Goal: Information Seeking & Learning: Learn about a topic

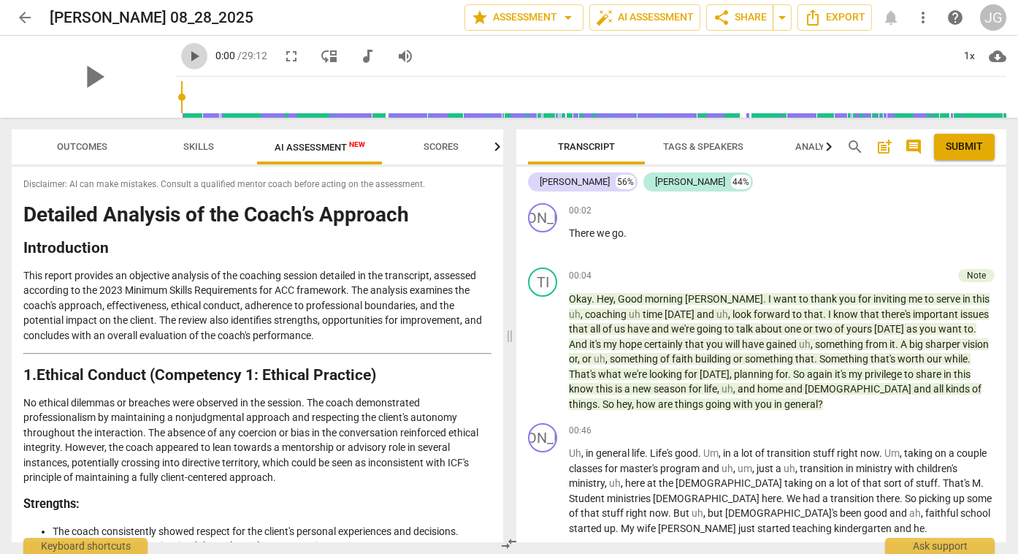
click at [186, 55] on span "play_arrow" at bounding box center [195, 56] width 18 height 18
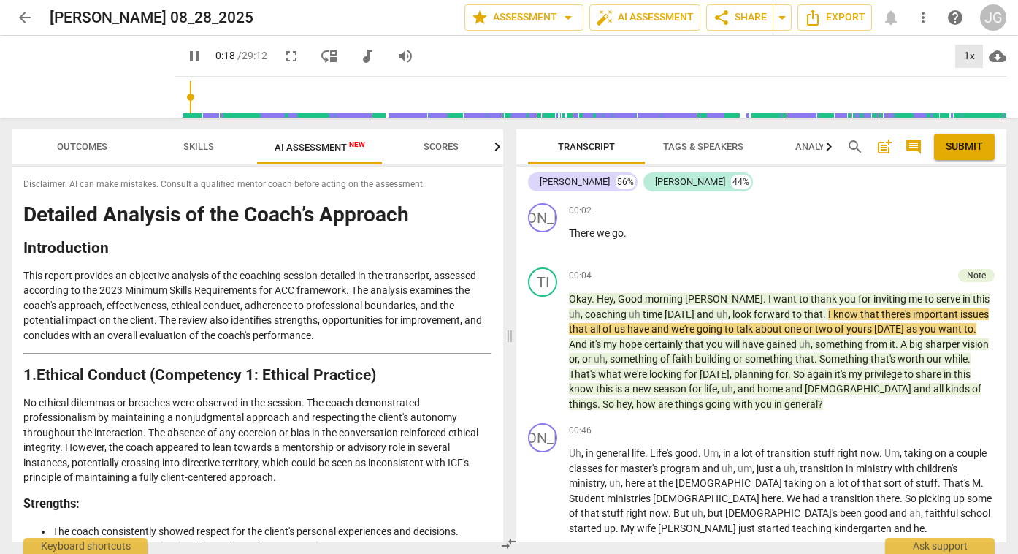
click at [975, 56] on div "1x" at bounding box center [970, 56] width 28 height 23
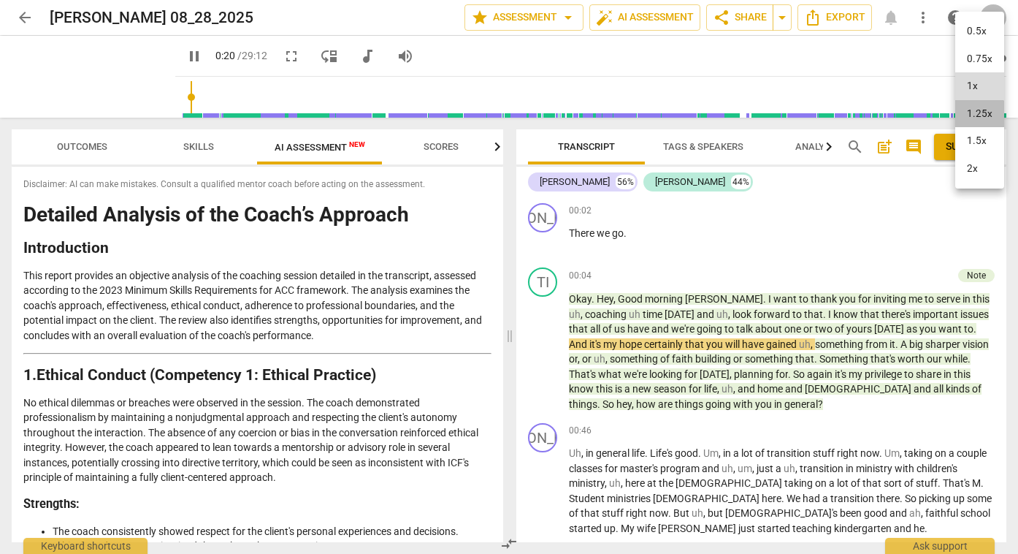
click at [976, 120] on li "1.25x" at bounding box center [980, 114] width 49 height 28
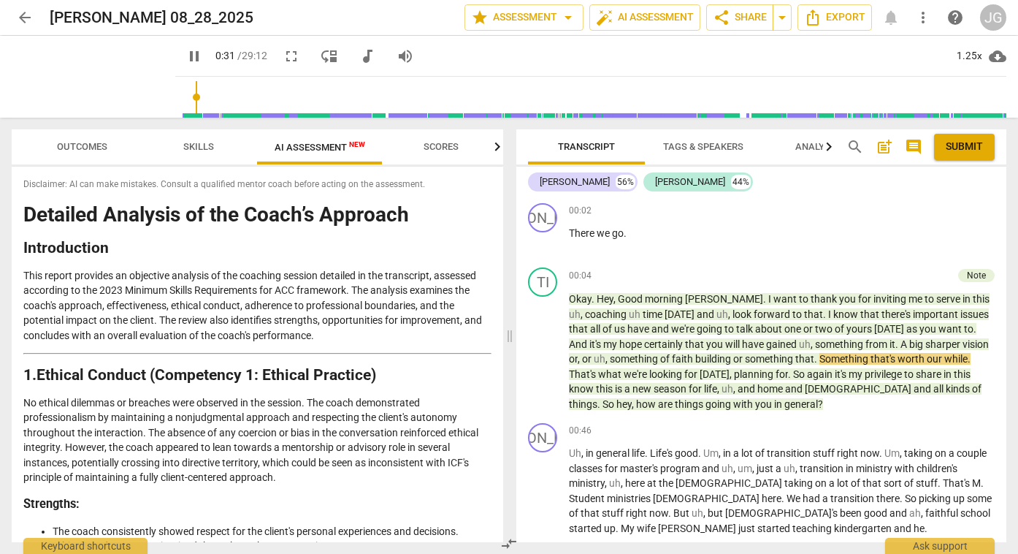
click at [186, 59] on span "pause" at bounding box center [195, 56] width 18 height 18
click at [186, 59] on span "play_arrow" at bounding box center [195, 56] width 18 height 18
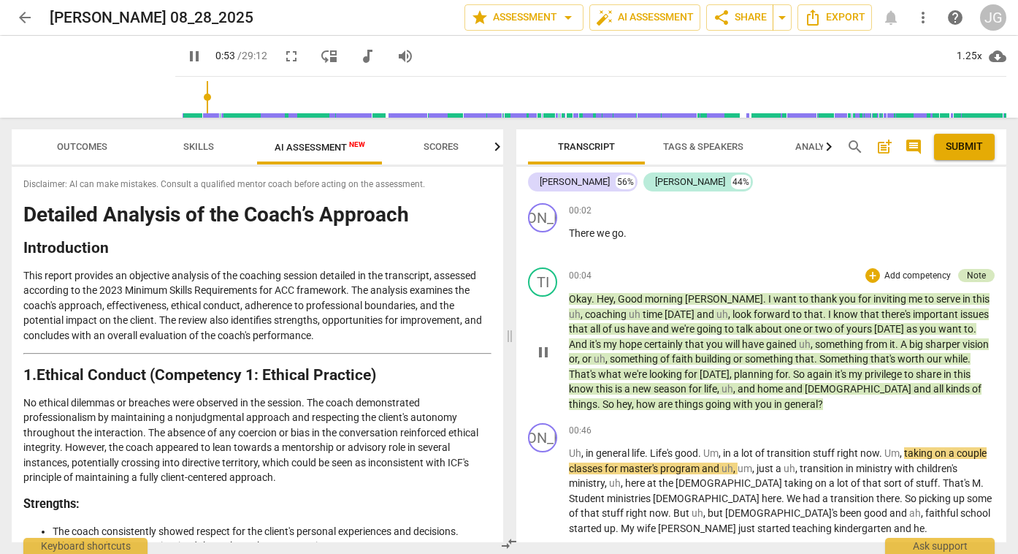
click at [980, 275] on div "Note" at bounding box center [976, 275] width 19 height 13
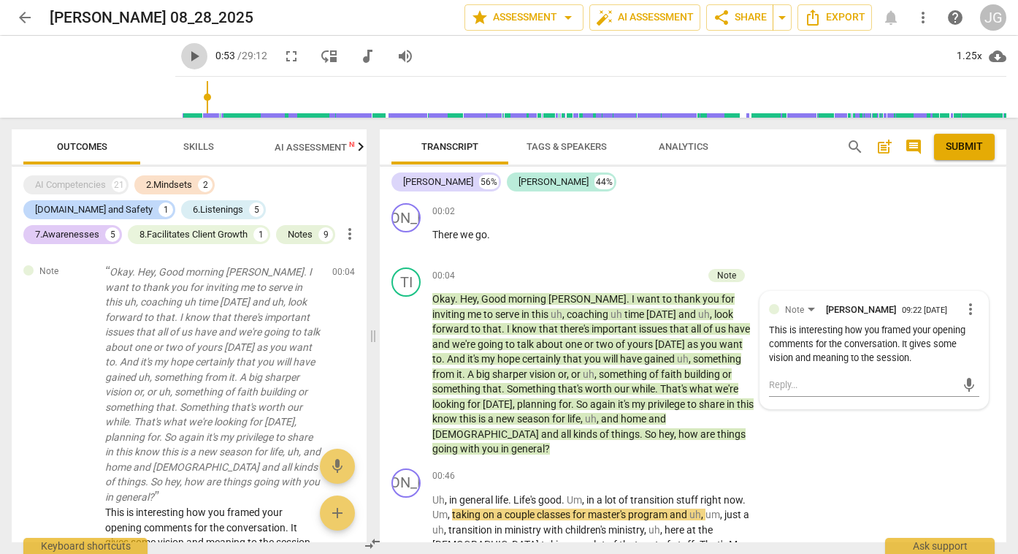
click at [186, 57] on span "play_arrow" at bounding box center [195, 56] width 18 height 18
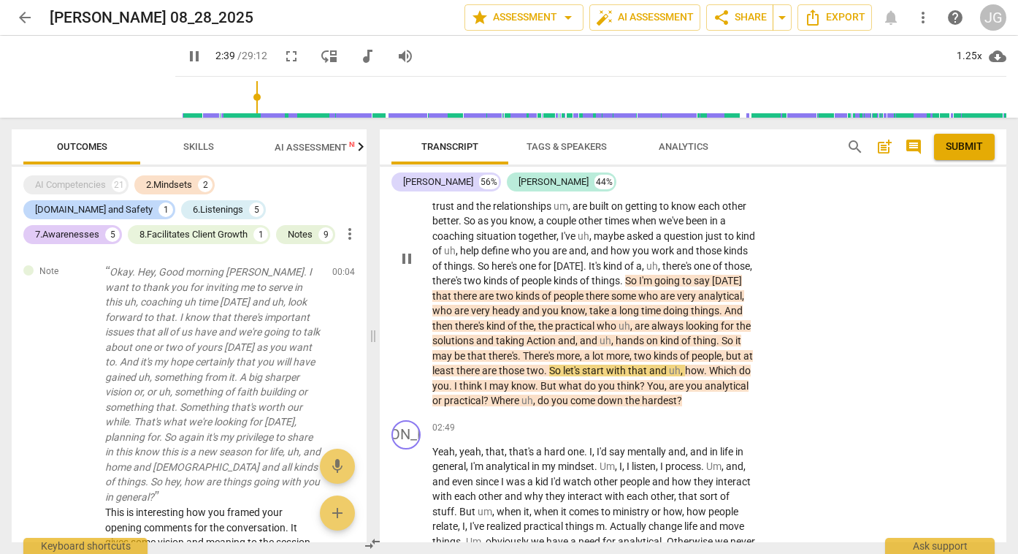
scroll to position [666, 0]
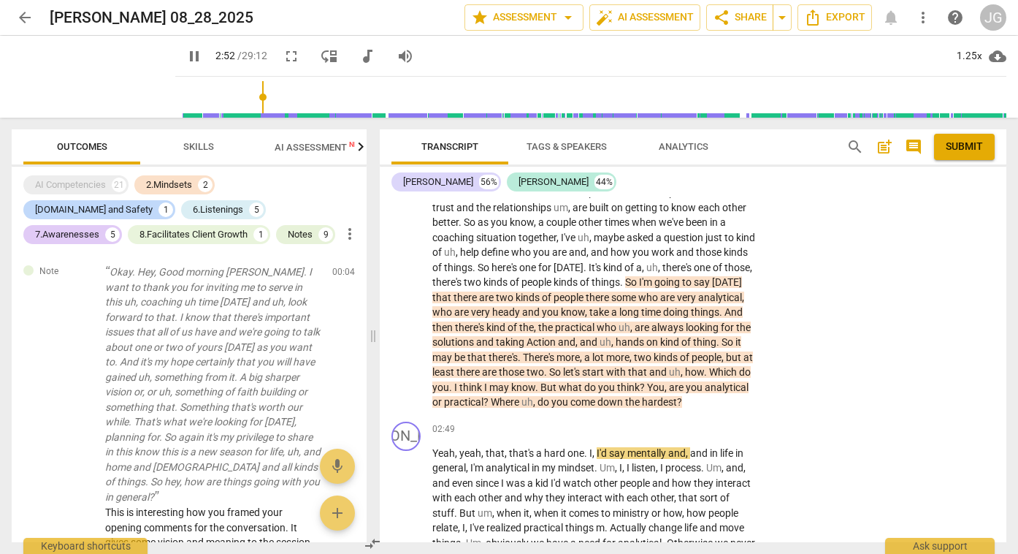
click at [186, 52] on span "pause" at bounding box center [195, 56] width 18 height 18
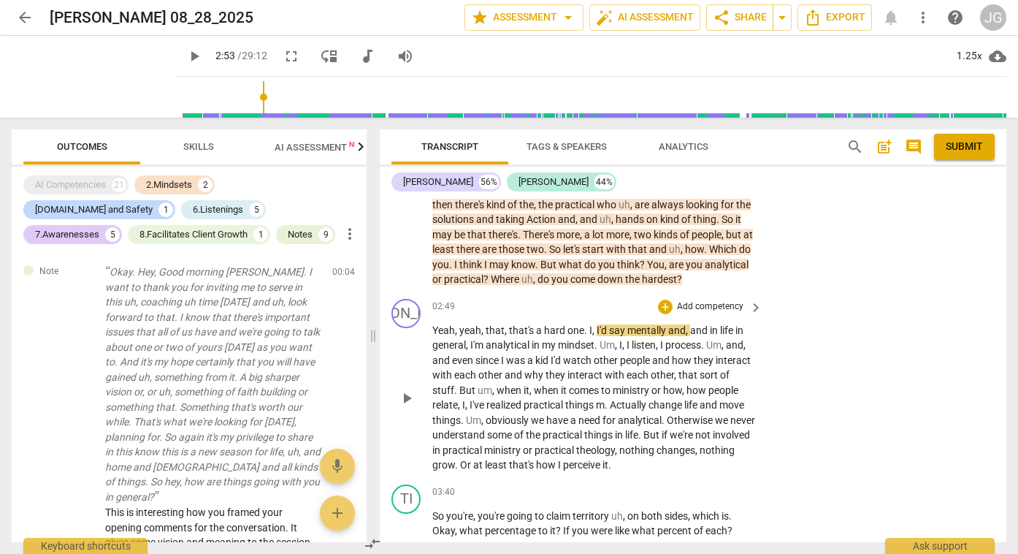
scroll to position [785, 0]
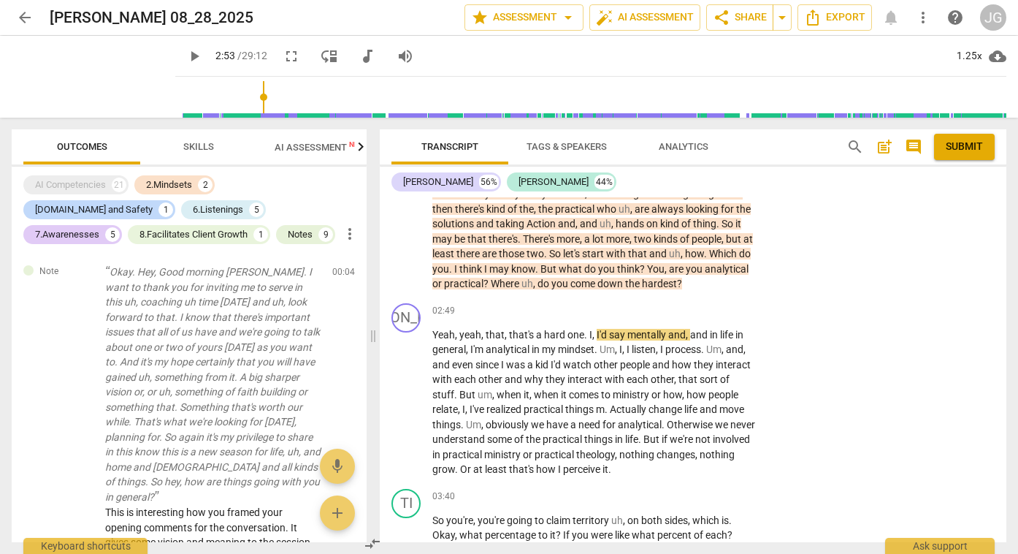
click at [186, 54] on span "play_arrow" at bounding box center [195, 56] width 18 height 18
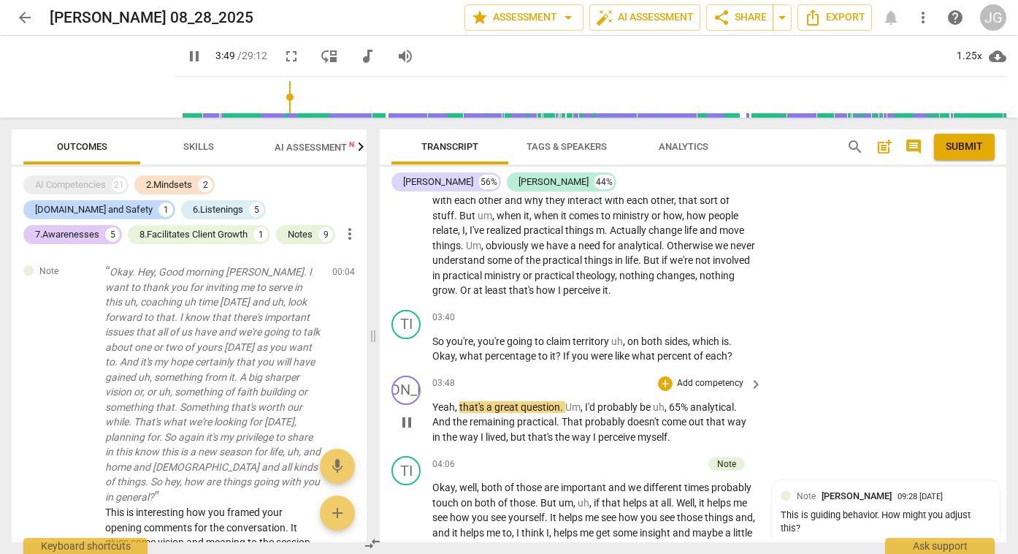
scroll to position [982, 0]
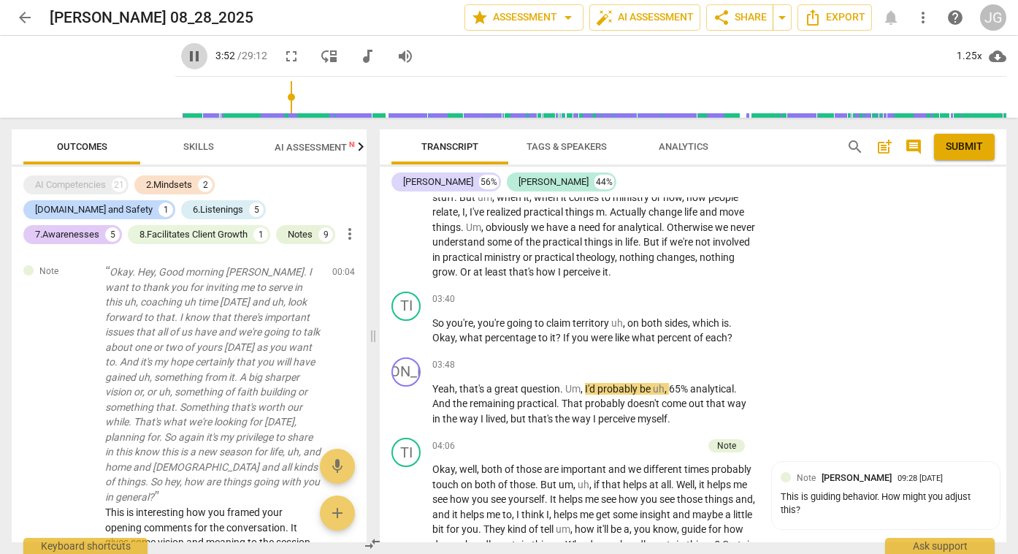
click at [186, 60] on span "pause" at bounding box center [195, 56] width 18 height 18
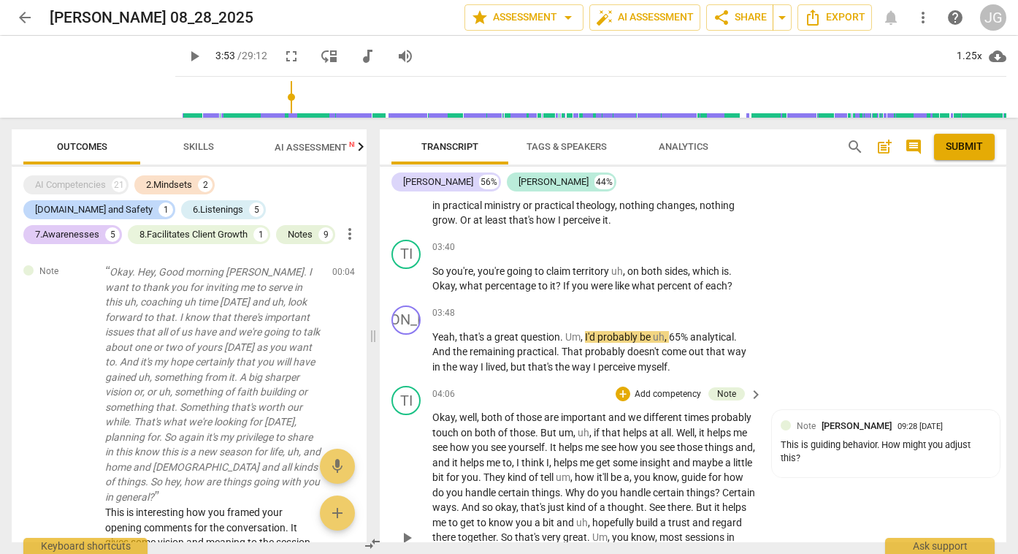
scroll to position [1035, 0]
click at [186, 52] on span "play_arrow" at bounding box center [195, 56] width 18 height 18
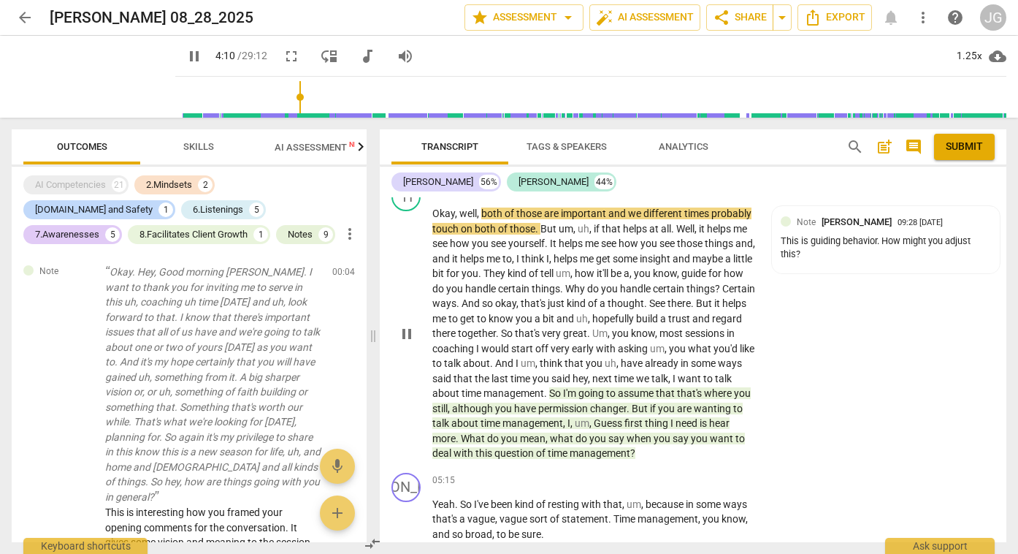
scroll to position [1234, 0]
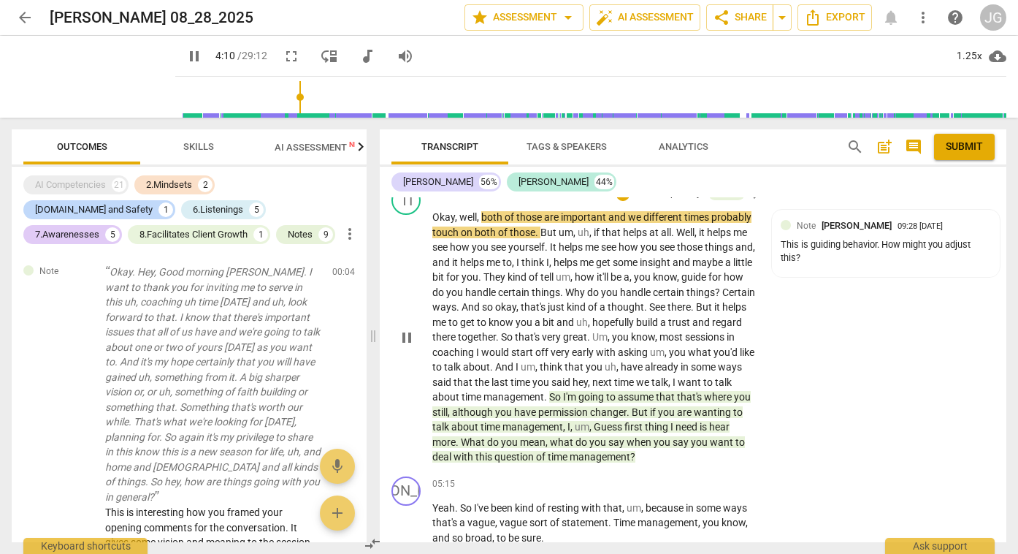
click at [476, 451] on span "with" at bounding box center [465, 457] width 22 height 12
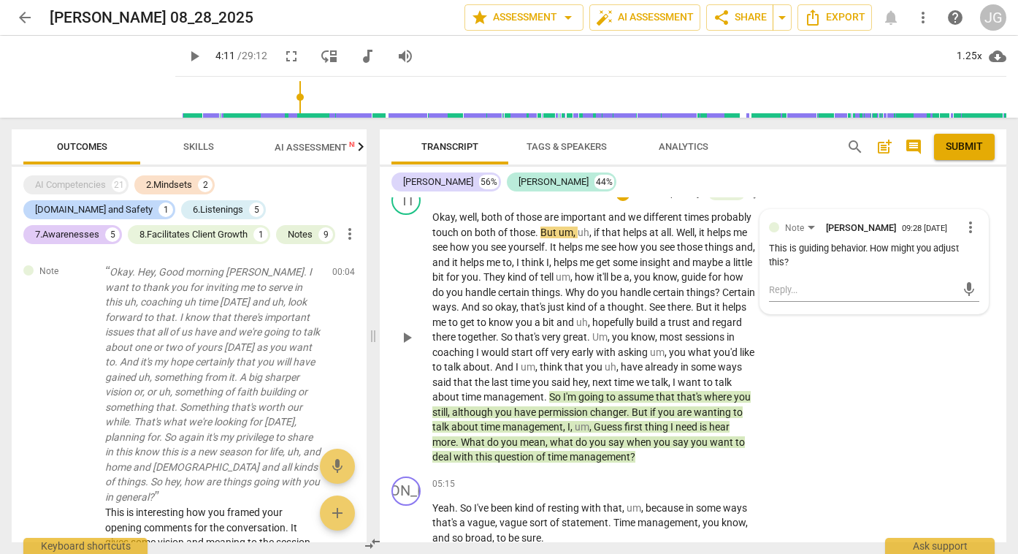
click at [491, 425] on p "Okay , well , both of those are important and we different times probably touch…" at bounding box center [594, 337] width 323 height 255
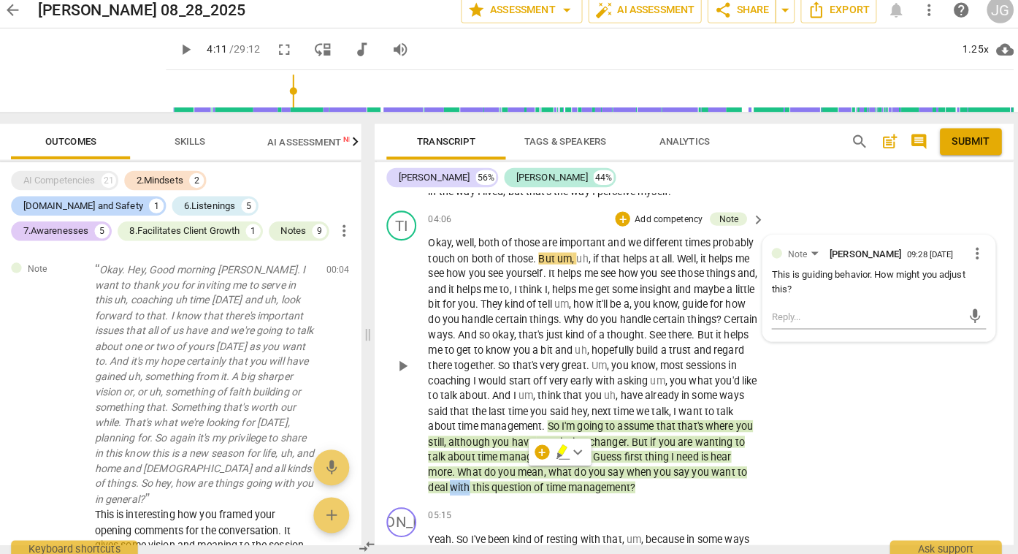
scroll to position [1200, 0]
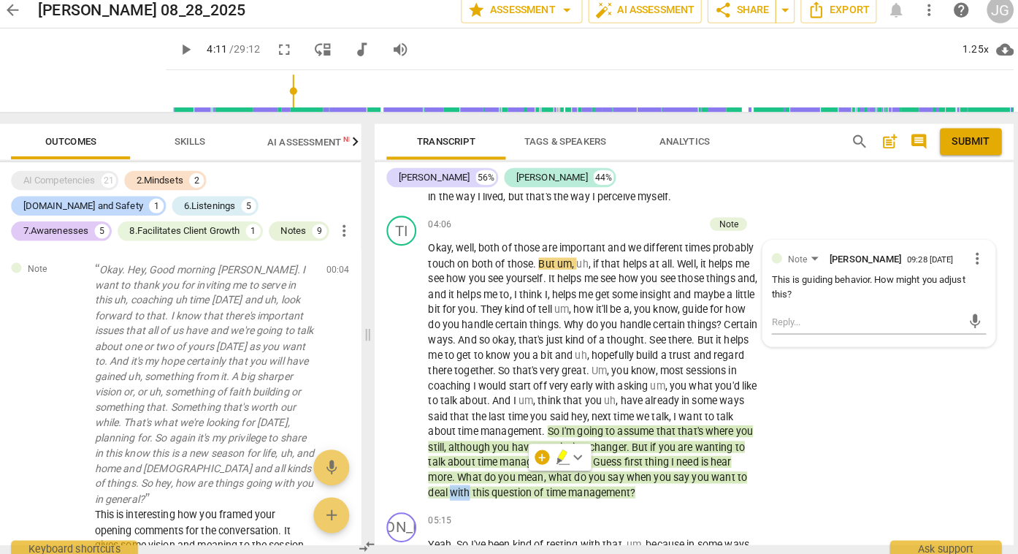
click at [186, 49] on span "play_arrow" at bounding box center [195, 56] width 18 height 18
click at [186, 49] on span "pause" at bounding box center [195, 56] width 18 height 18
click at [186, 60] on span "play_arrow" at bounding box center [195, 56] width 18 height 18
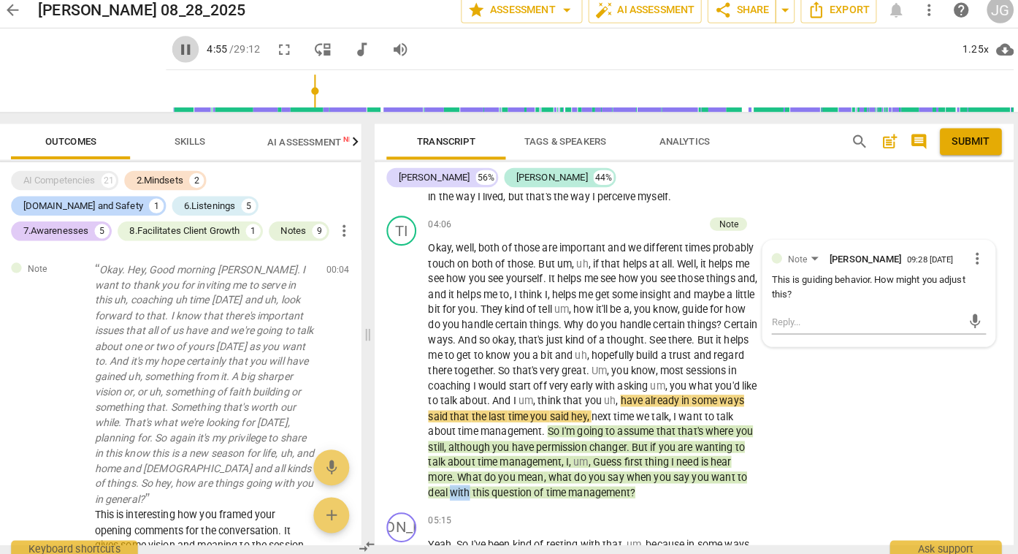
click at [186, 60] on span "pause" at bounding box center [195, 56] width 18 height 18
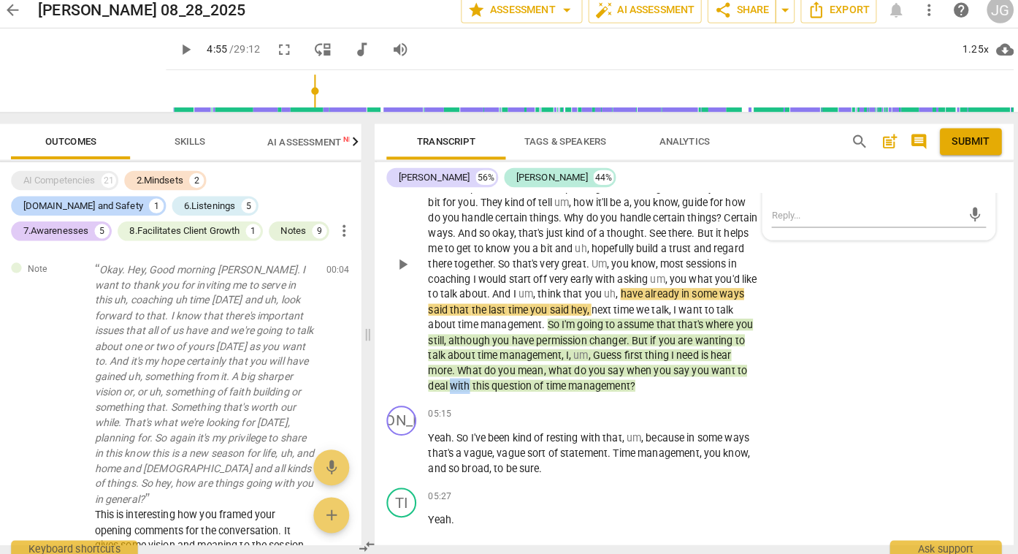
scroll to position [1297, 0]
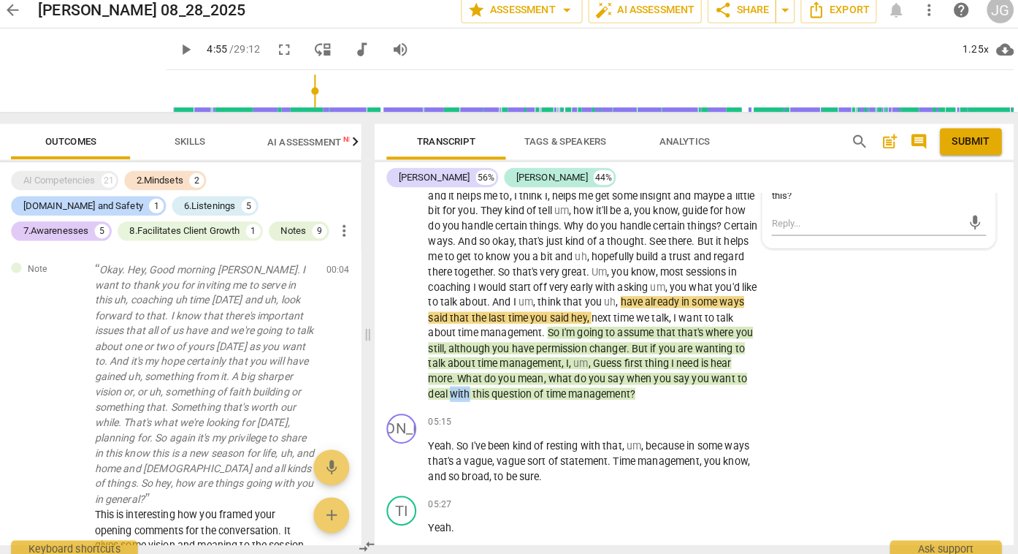
click at [186, 53] on span "play_arrow" at bounding box center [195, 56] width 18 height 18
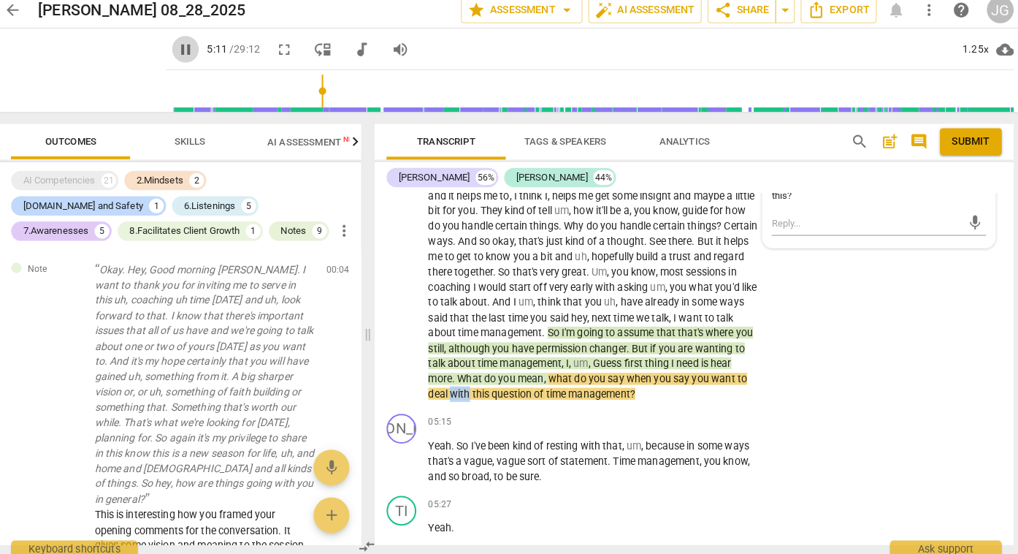
click at [186, 55] on span "pause" at bounding box center [195, 56] width 18 height 18
click at [186, 55] on span "play_arrow" at bounding box center [195, 56] width 18 height 18
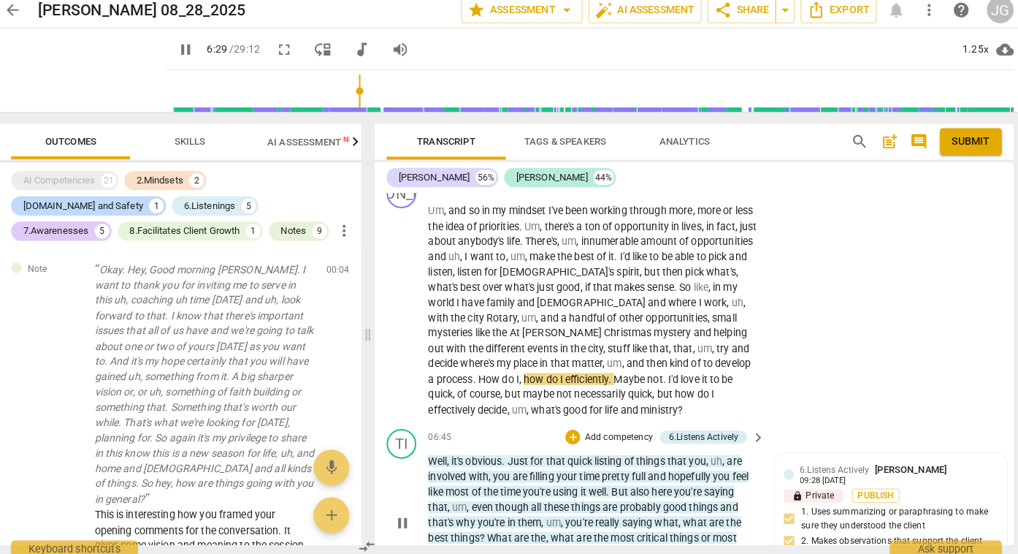
scroll to position [1685, 0]
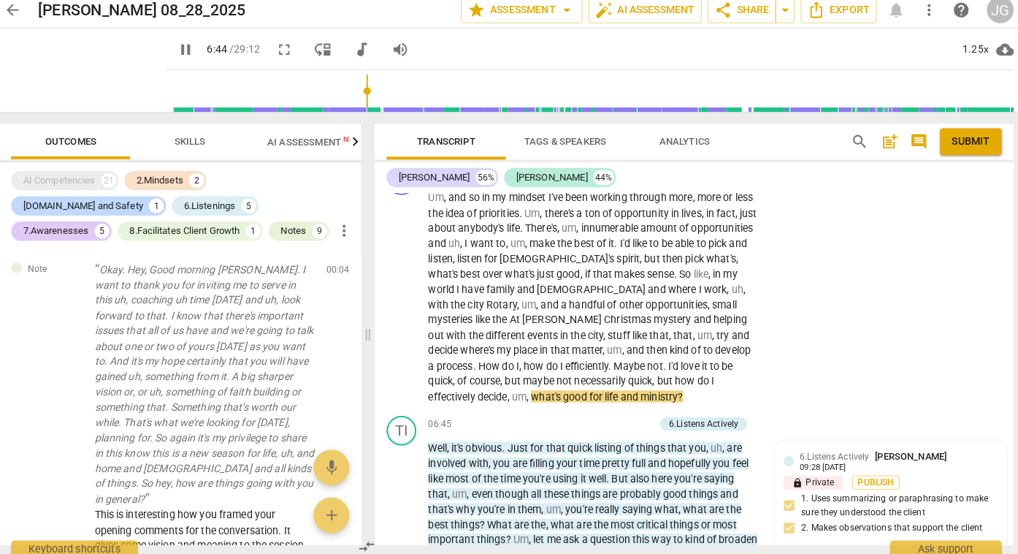
click at [186, 56] on span "pause" at bounding box center [195, 56] width 18 height 18
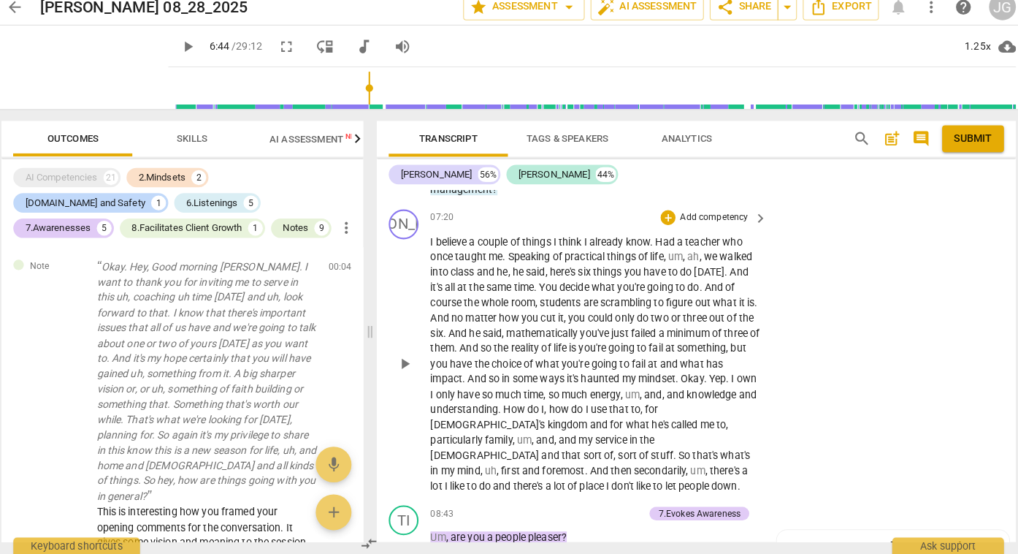
scroll to position [2063, 0]
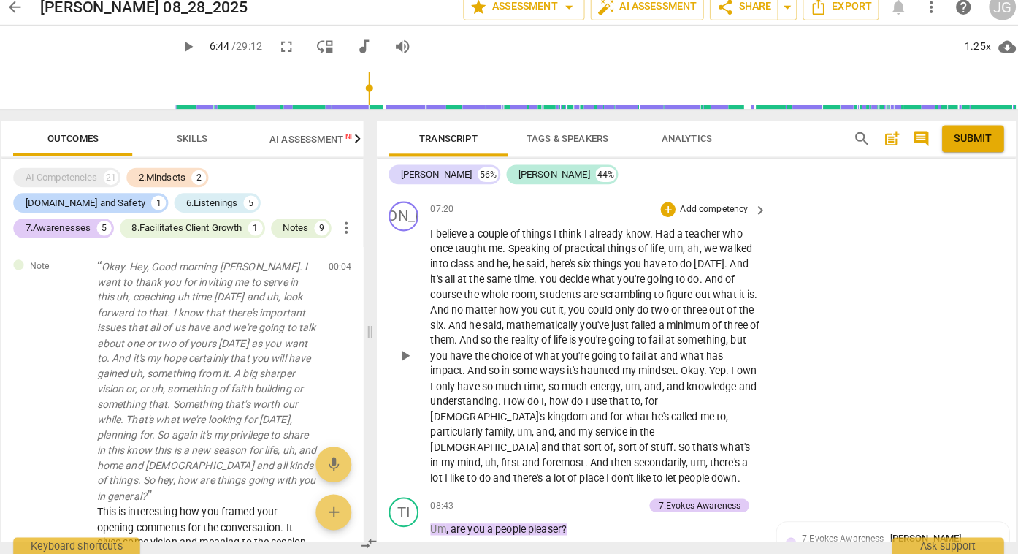
click at [525, 462] on div "JA play_arrow pause 00:02 + Add competency keyboard_arrow_right There we go . T…" at bounding box center [693, 369] width 627 height 345
click at [186, 56] on span "play_arrow" at bounding box center [195, 56] width 18 height 18
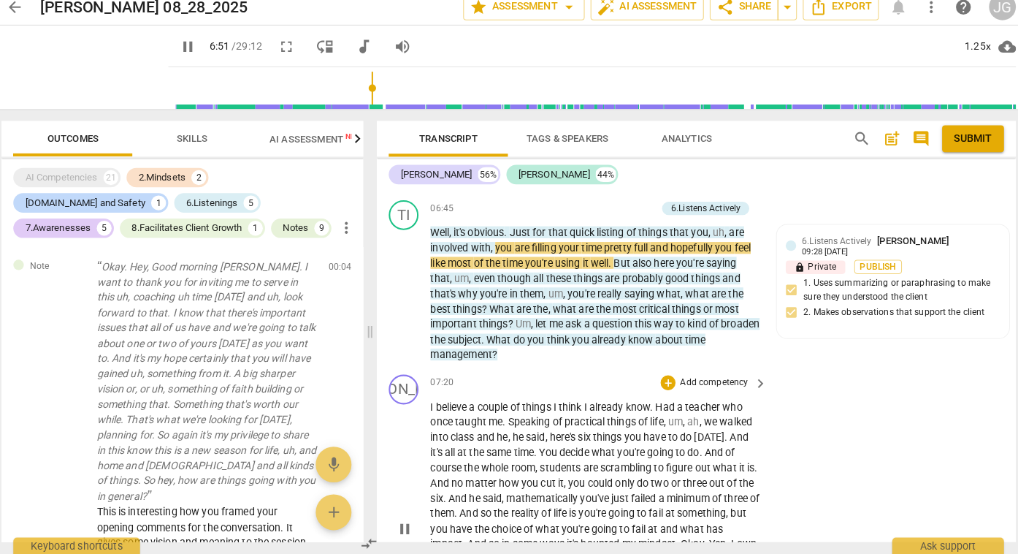
scroll to position [1886, 0]
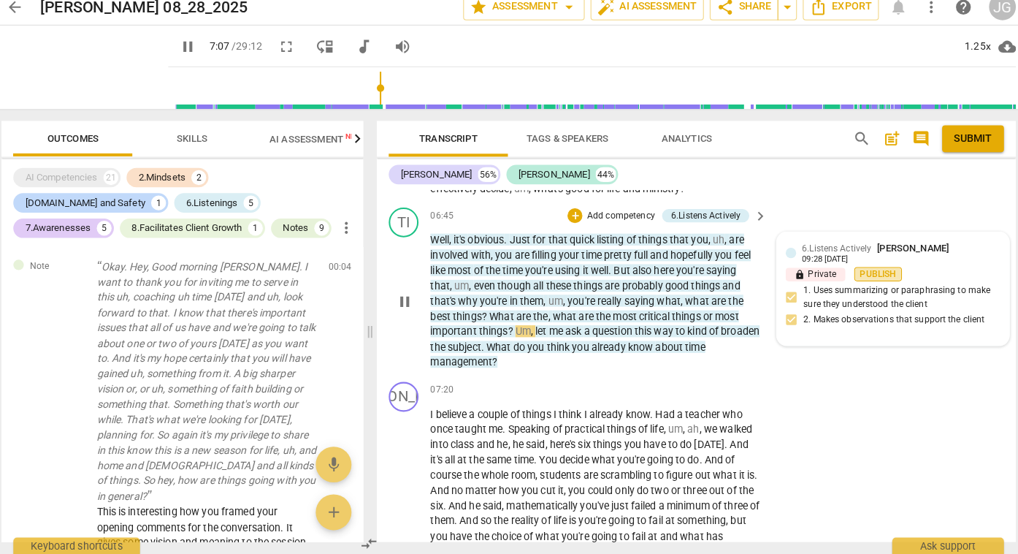
click at [866, 273] on span "Publish" at bounding box center [872, 279] width 22 height 12
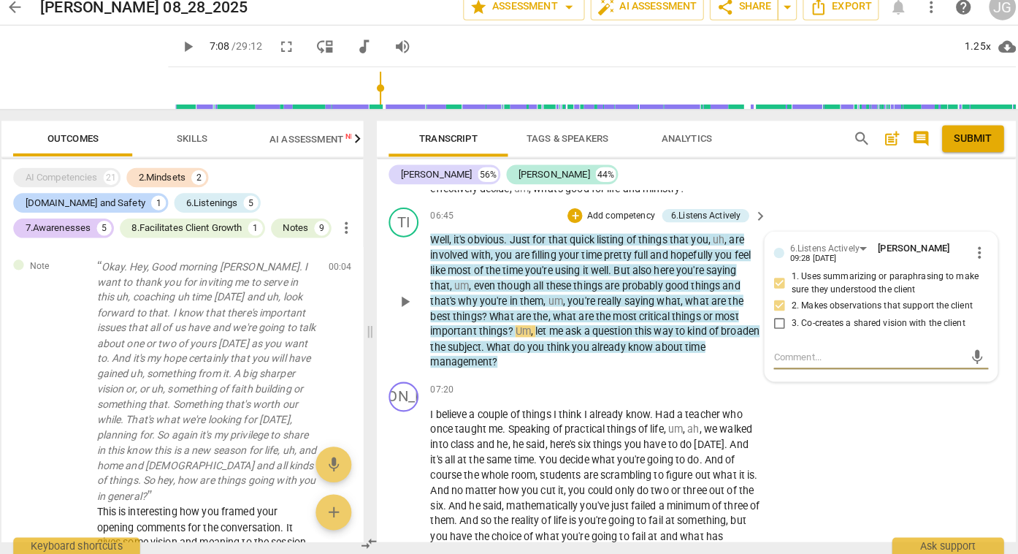
click at [186, 53] on span "play_arrow" at bounding box center [195, 56] width 18 height 18
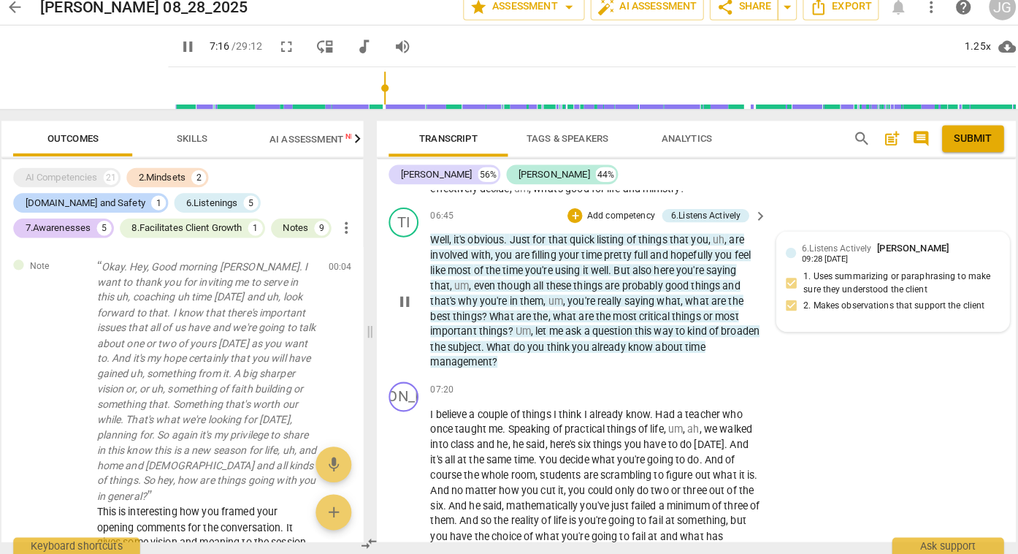
click at [186, 57] on span "pause" at bounding box center [195, 56] width 18 height 18
click at [186, 56] on span "play_arrow" at bounding box center [195, 56] width 18 height 18
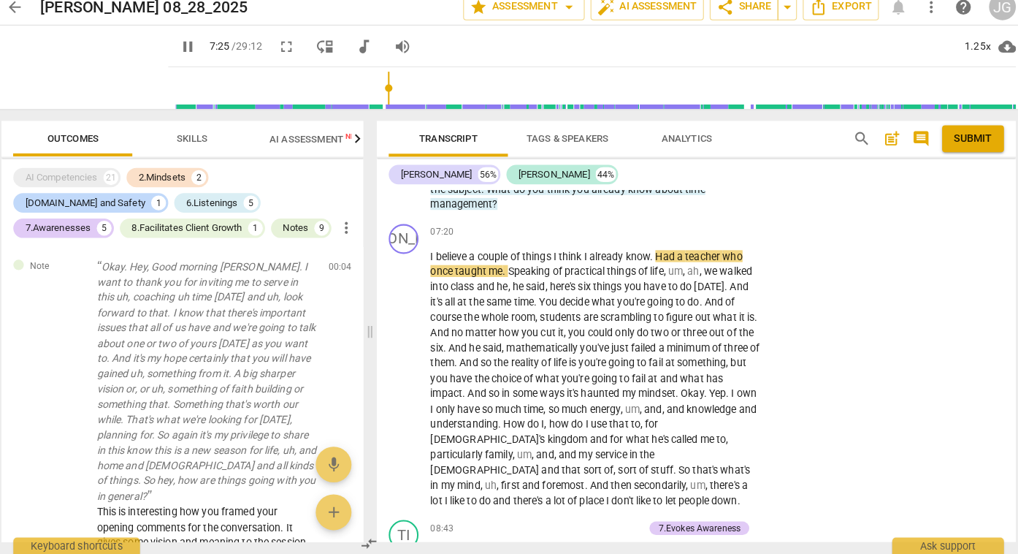
scroll to position [2049, 0]
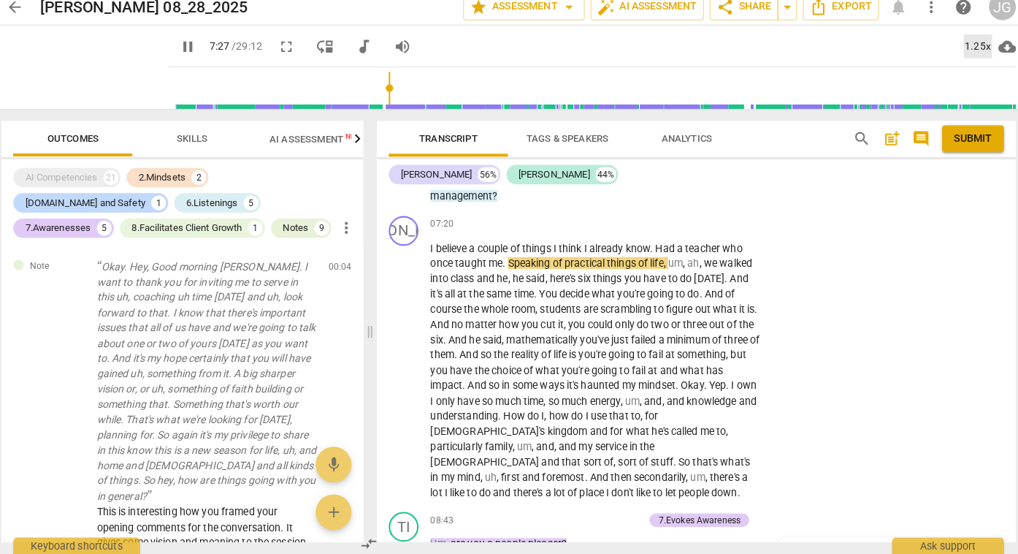
click at [974, 53] on div "1.25x" at bounding box center [970, 56] width 28 height 23
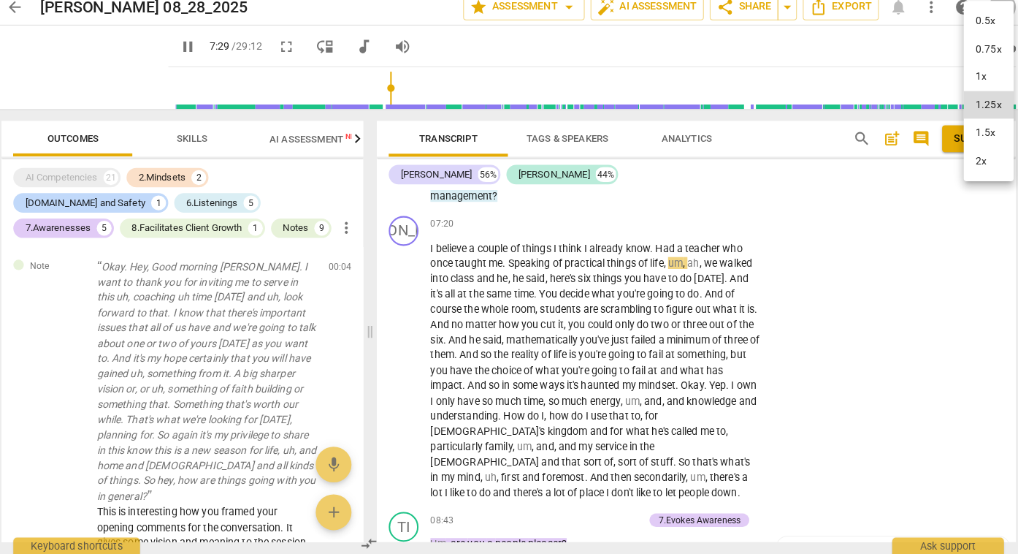
click at [969, 147] on li "1.5x" at bounding box center [980, 141] width 49 height 28
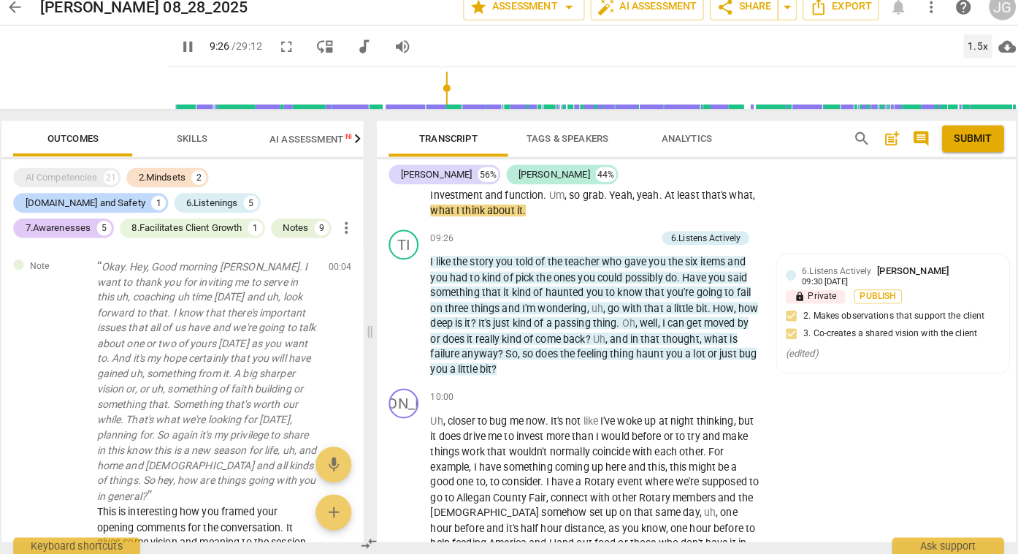
scroll to position [2552, 0]
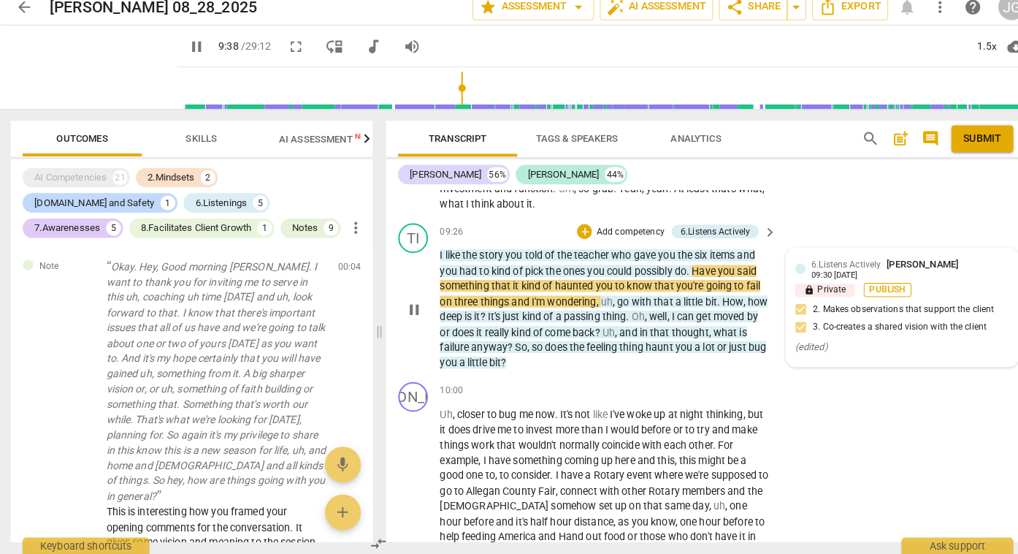
click at [874, 289] on span "Publish" at bounding box center [872, 295] width 22 height 12
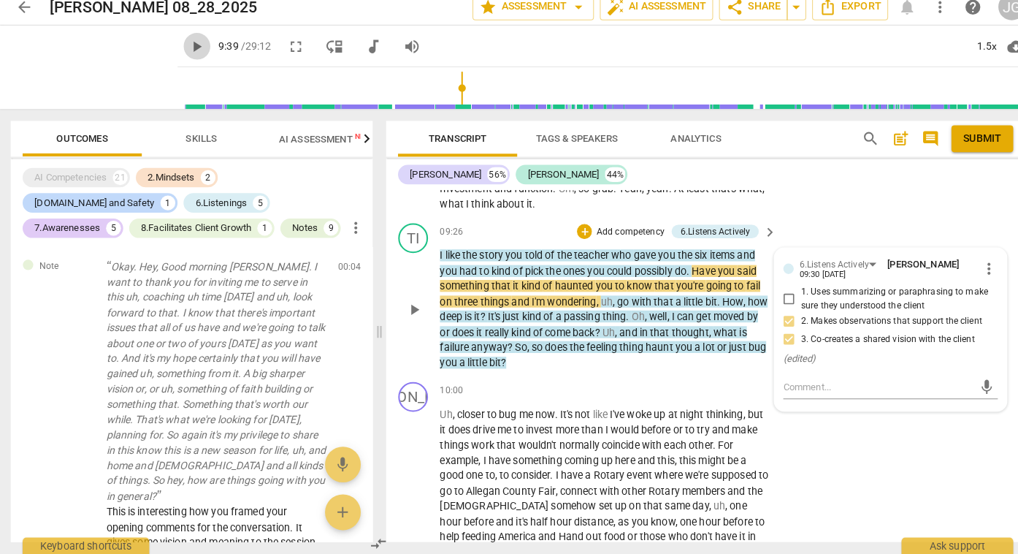
click at [186, 52] on span "play_arrow" at bounding box center [195, 56] width 18 height 18
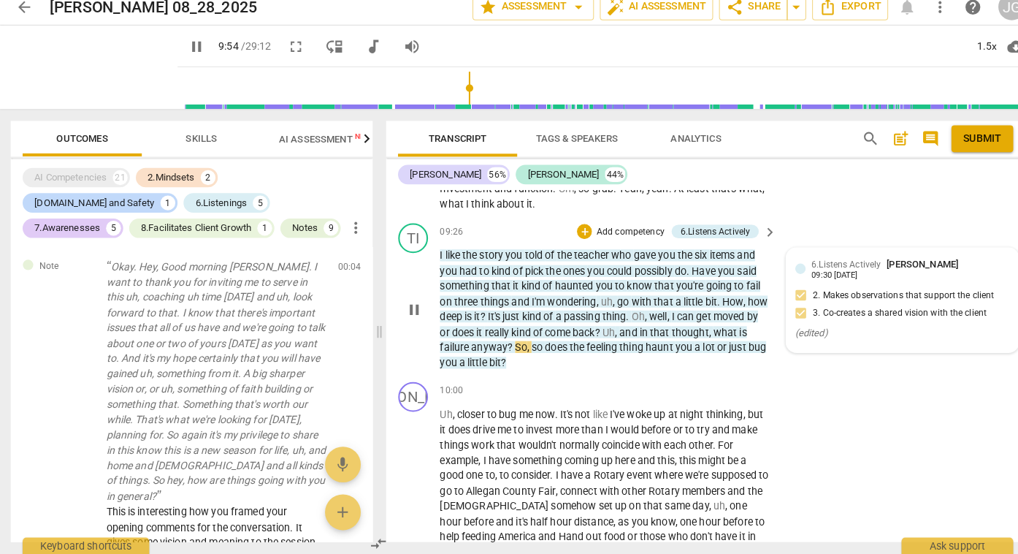
click at [186, 61] on span "pause" at bounding box center [195, 56] width 18 height 18
click at [186, 56] on span "play_arrow" at bounding box center [195, 56] width 18 height 18
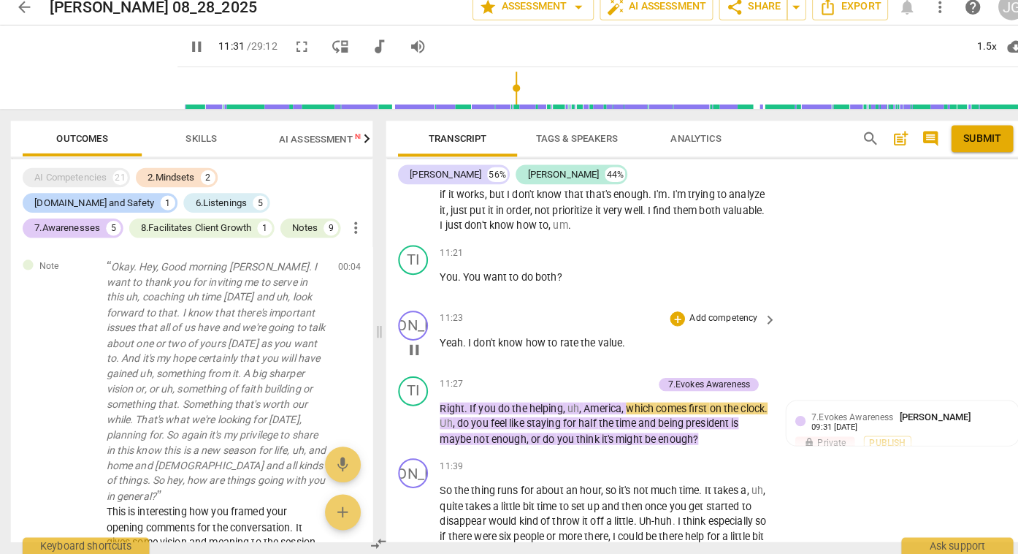
scroll to position [3088, 0]
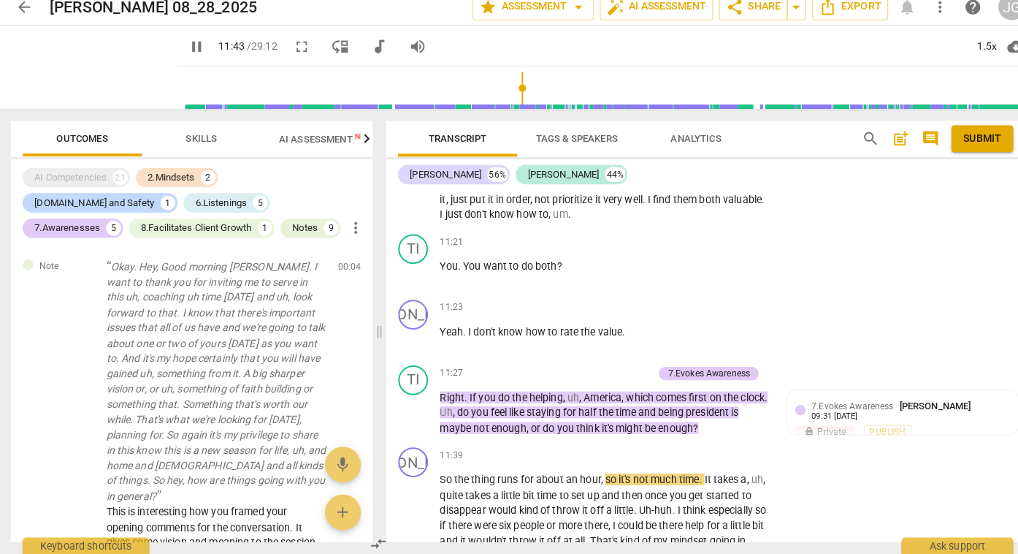
click at [186, 54] on span "pause" at bounding box center [195, 56] width 18 height 18
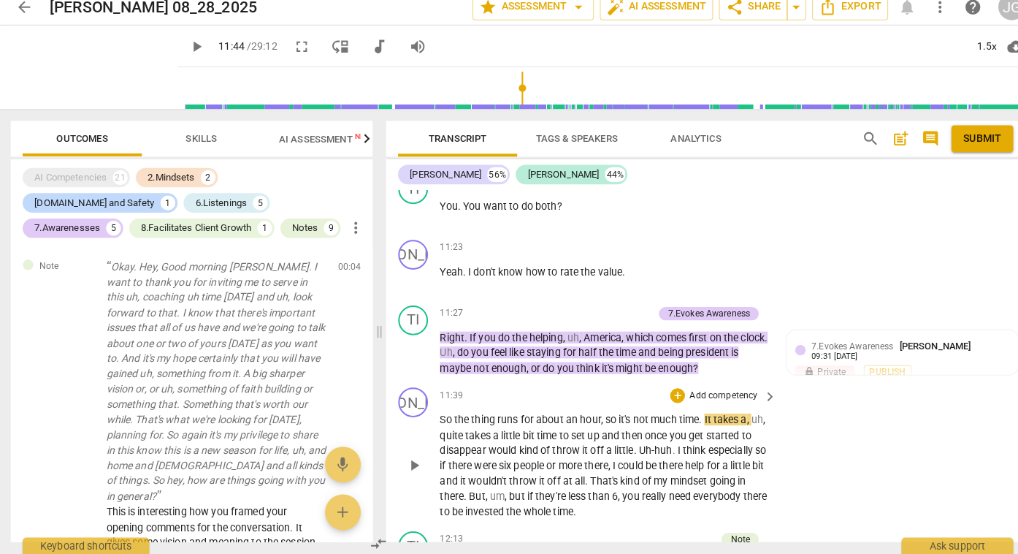
scroll to position [3150, 0]
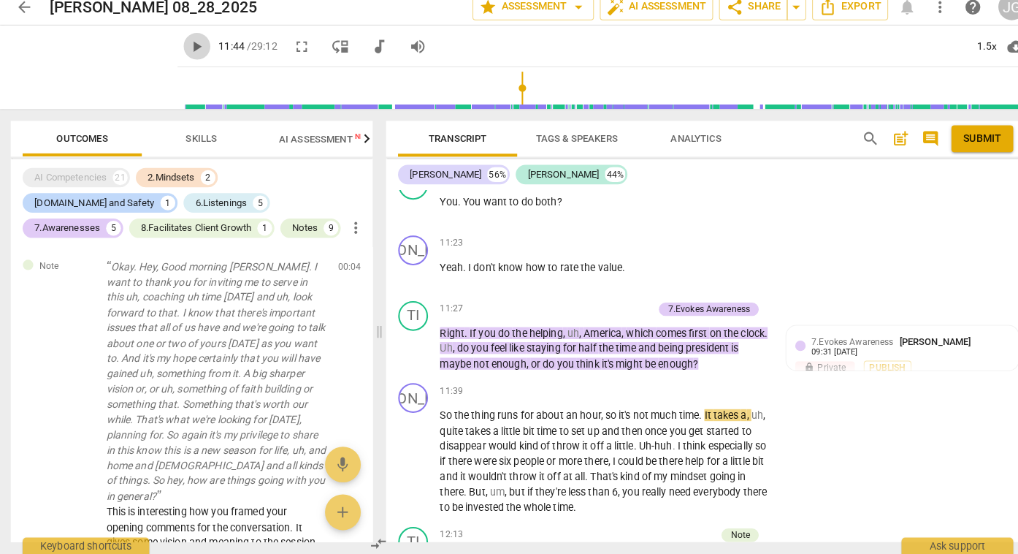
click at [186, 58] on span "play_arrow" at bounding box center [195, 56] width 18 height 18
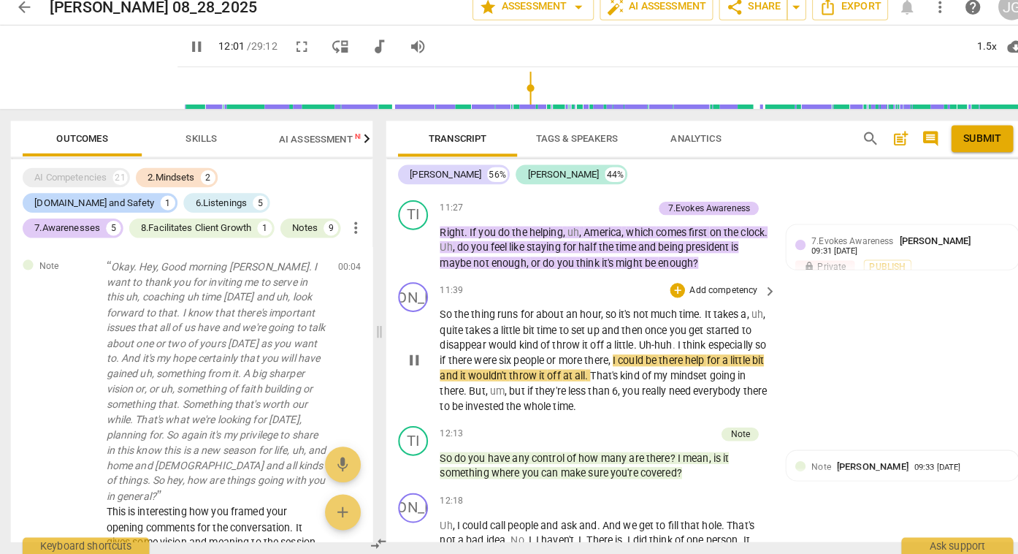
scroll to position [3249, 0]
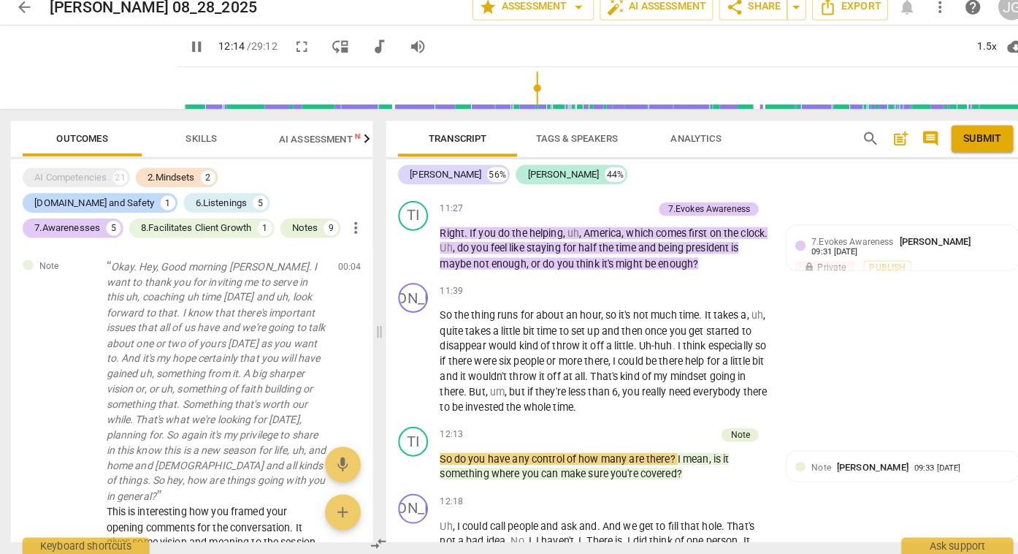
click at [186, 52] on span "pause" at bounding box center [195, 56] width 18 height 18
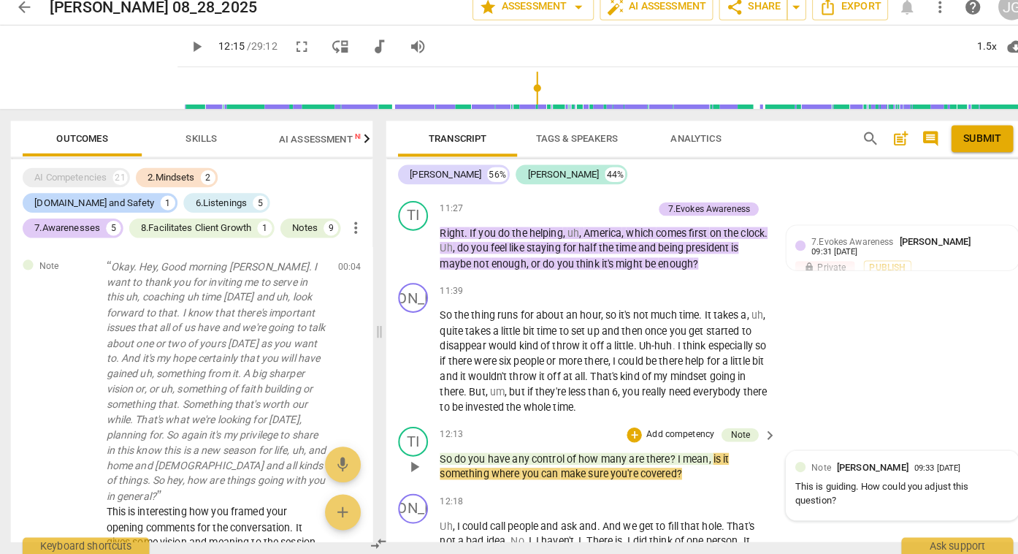
click at [822, 462] on div "Note [PERSON_NAME]" at bounding box center [847, 469] width 101 height 14
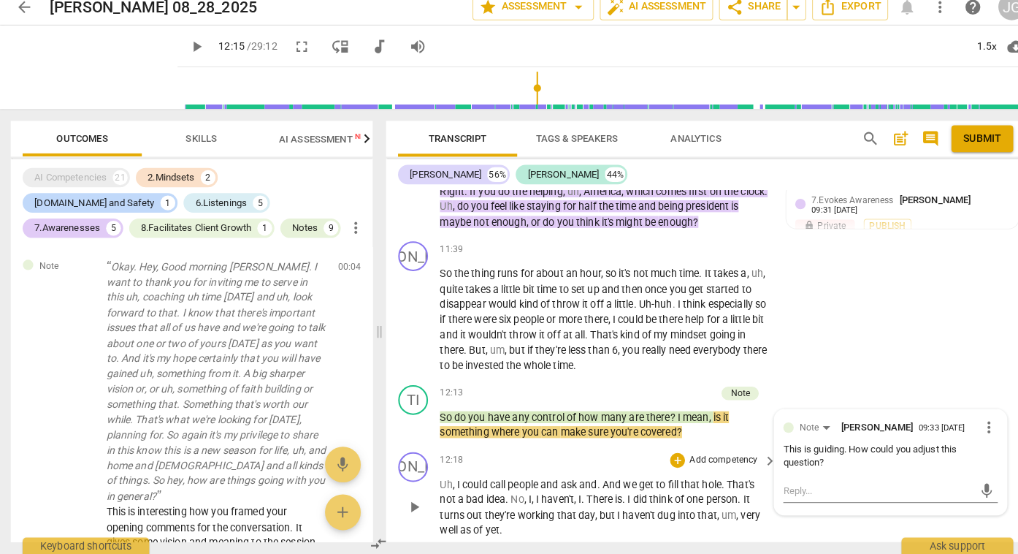
scroll to position [3302, 0]
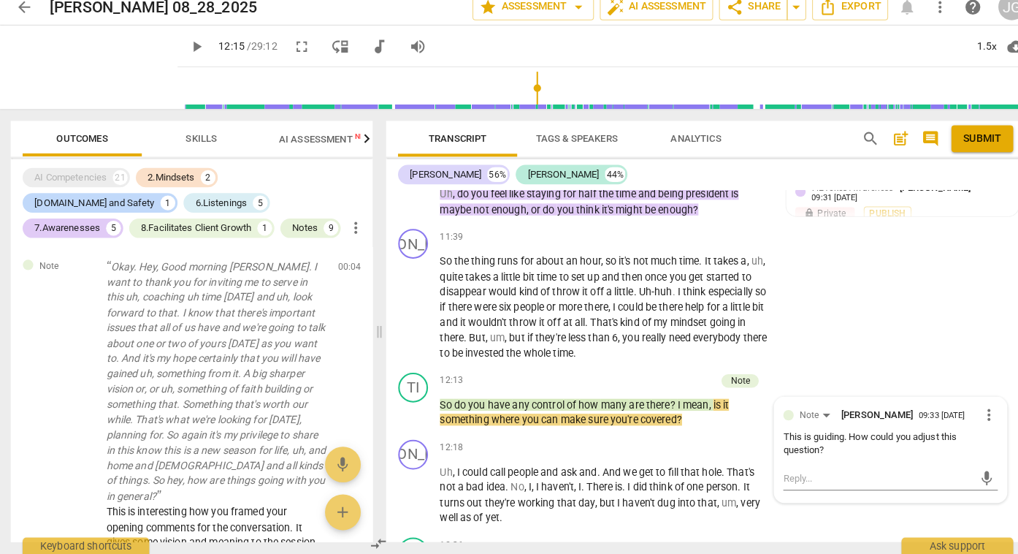
click at [186, 58] on span "play_arrow" at bounding box center [195, 56] width 18 height 18
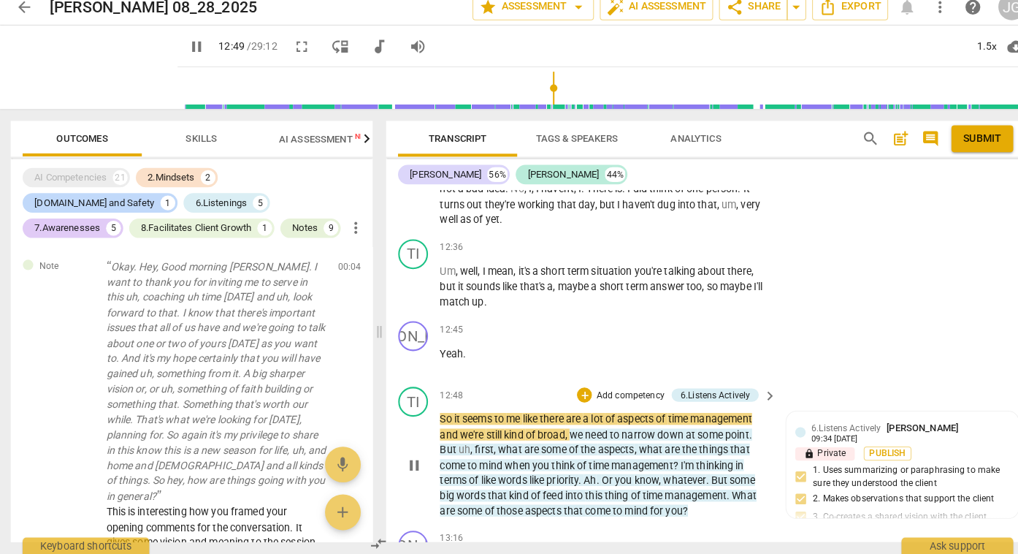
scroll to position [3593, 0]
click at [186, 58] on span "pause" at bounding box center [195, 56] width 18 height 18
click at [186, 55] on span "play_arrow" at bounding box center [195, 56] width 18 height 18
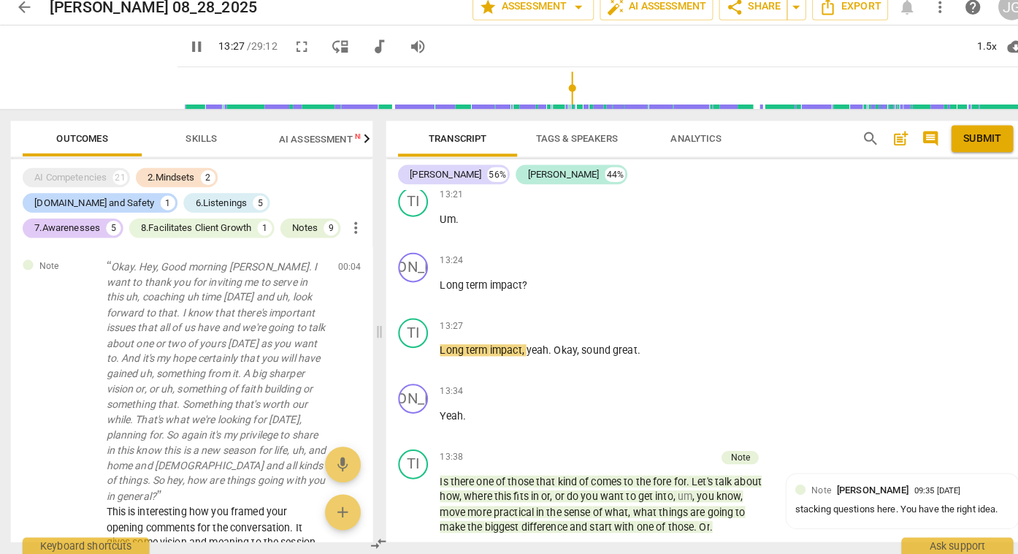
scroll to position [3991, 0]
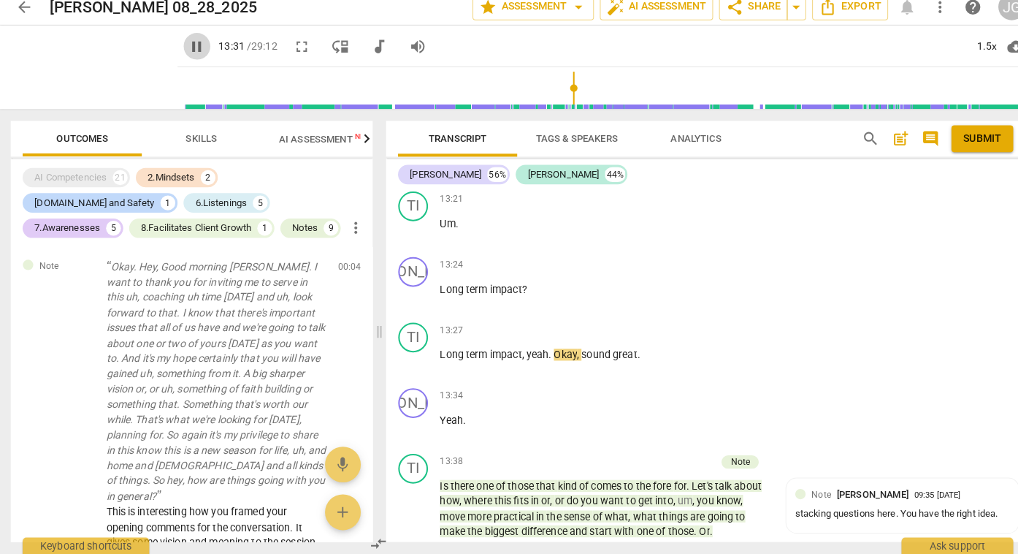
click at [186, 56] on span "pause" at bounding box center [195, 56] width 18 height 18
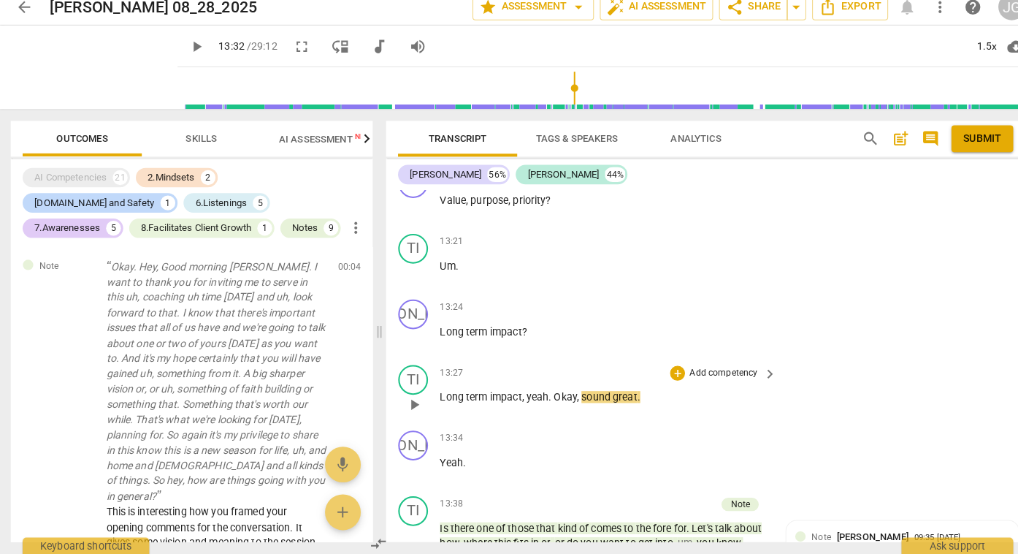
scroll to position [3945, 0]
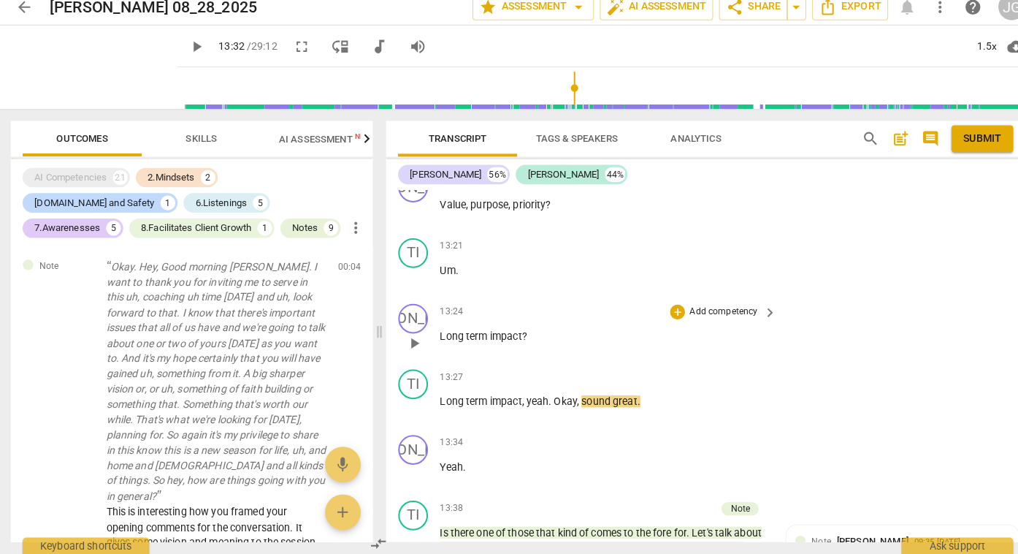
click at [424, 308] on div "JA play_arrow pause" at bounding box center [412, 334] width 41 height 53
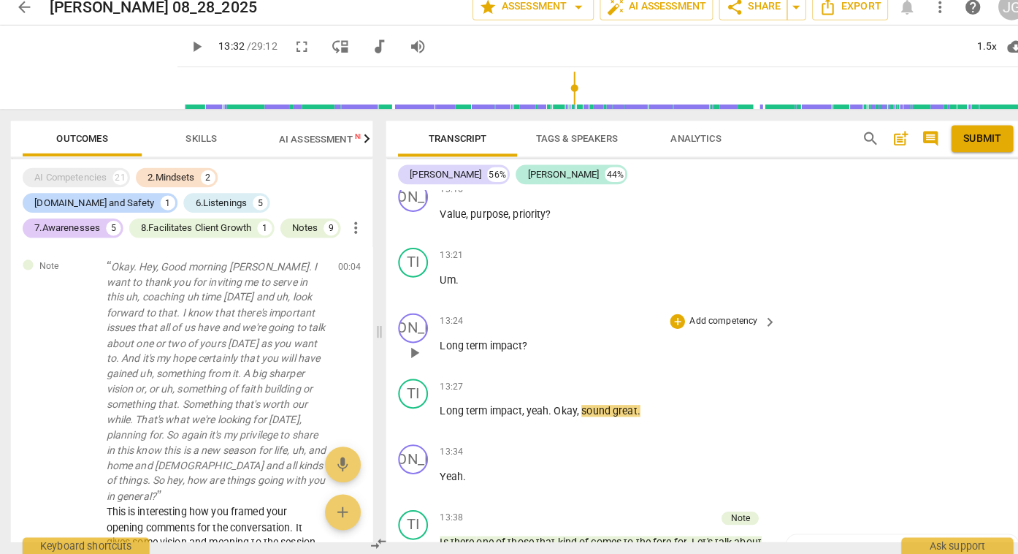
scroll to position [3939, 0]
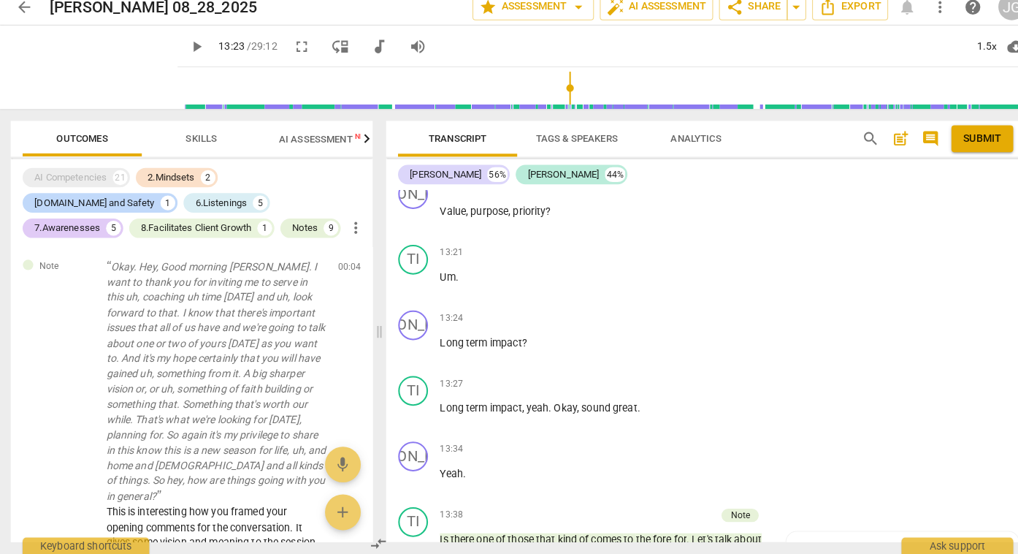
click at [549, 94] on input "range" at bounding box center [594, 97] width 826 height 47
click at [186, 56] on span "play_arrow" at bounding box center [195, 56] width 18 height 18
click at [186, 56] on span "pause" at bounding box center [195, 56] width 18 height 18
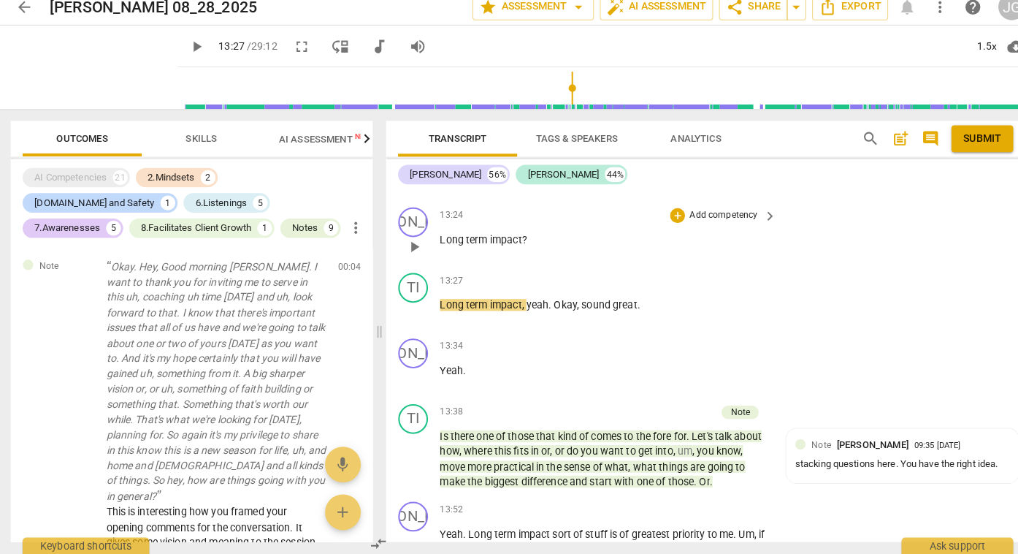
scroll to position [4086, 0]
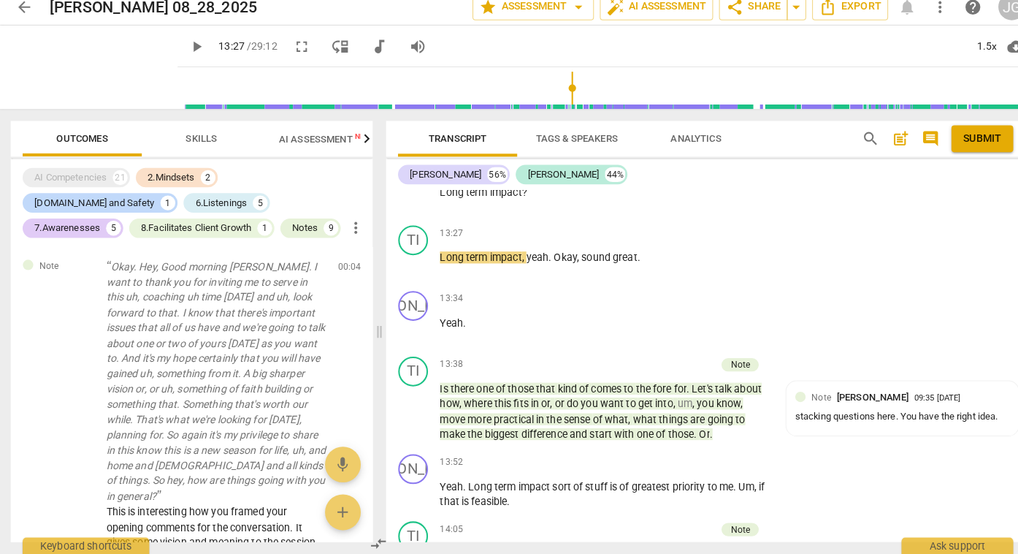
click at [186, 56] on span "play_arrow" at bounding box center [195, 56] width 18 height 18
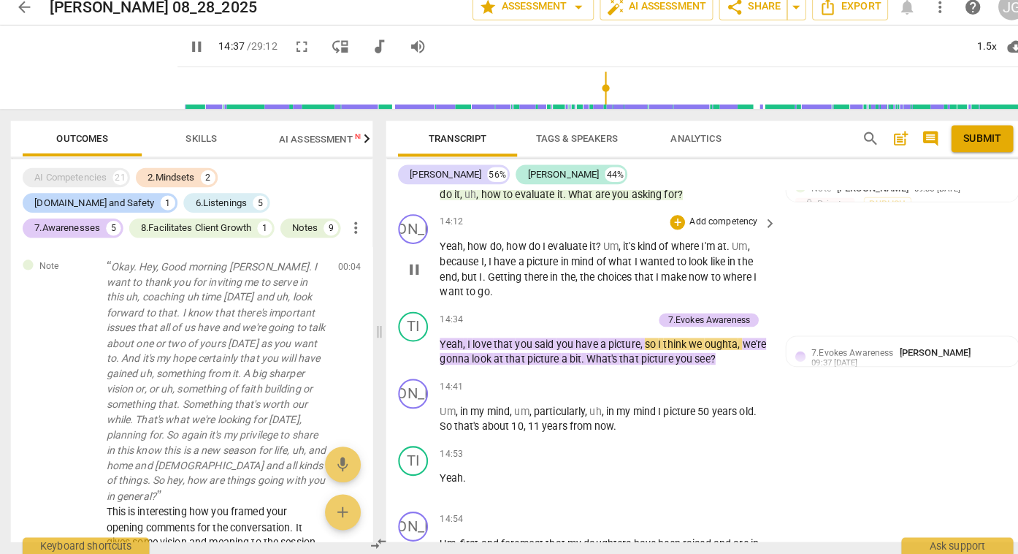
scroll to position [4456, 0]
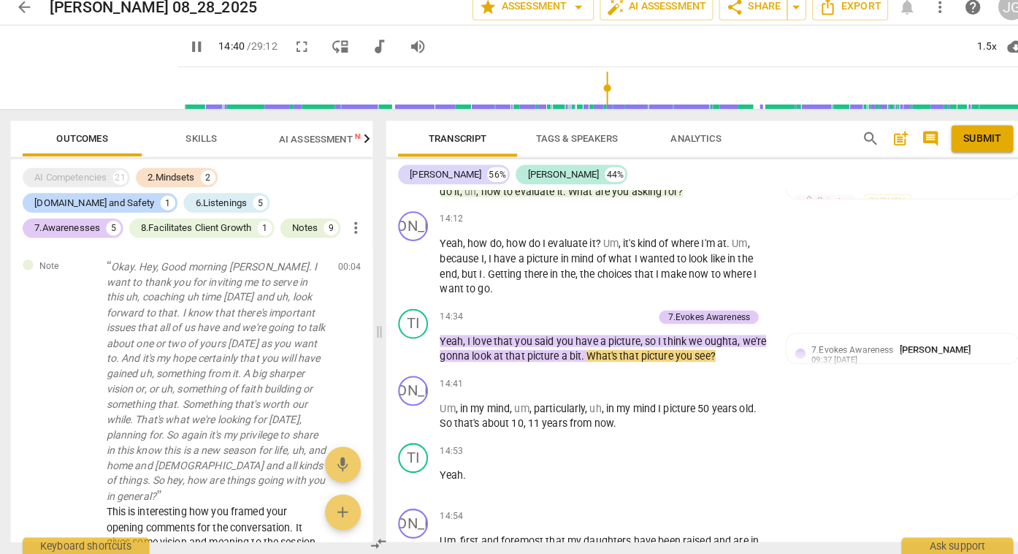
click at [186, 51] on span "pause" at bounding box center [195, 56] width 18 height 18
click at [186, 56] on span "play_arrow" at bounding box center [195, 56] width 18 height 18
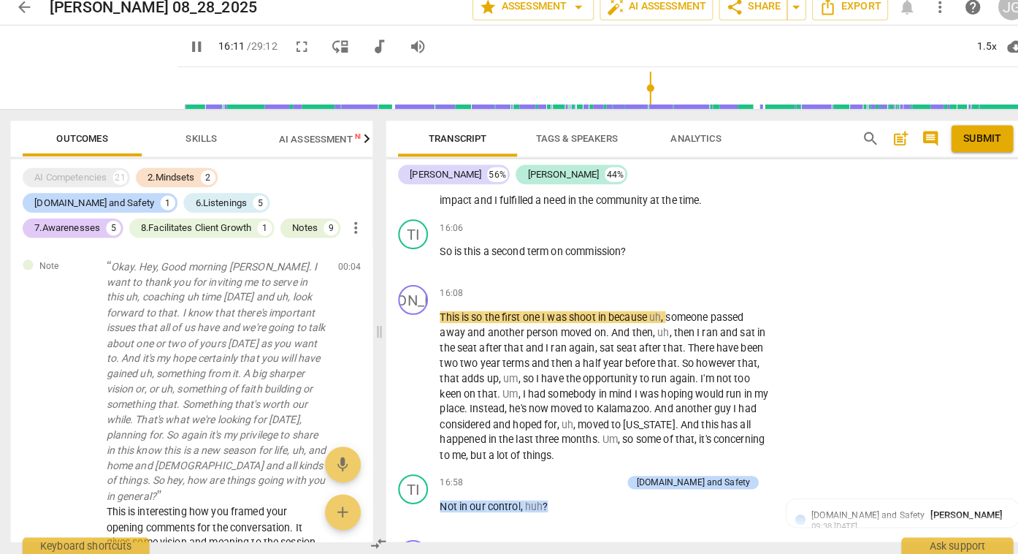
scroll to position [5019, 0]
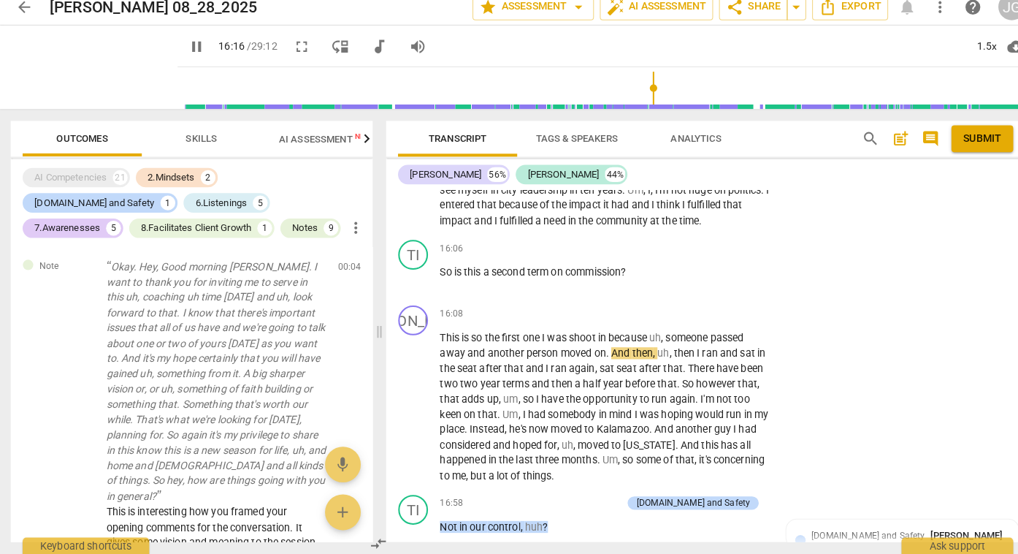
click at [186, 56] on span "pause" at bounding box center [195, 56] width 18 height 18
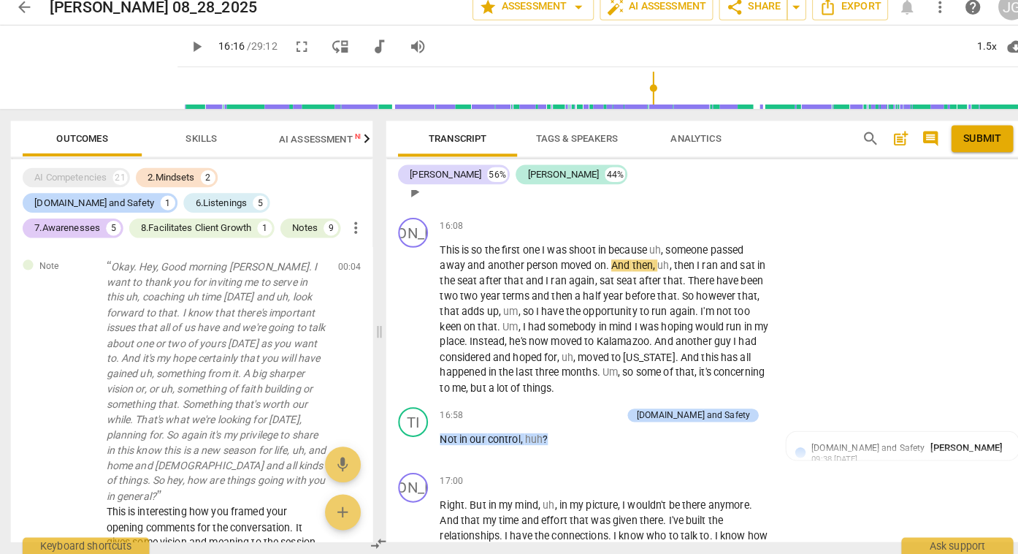
scroll to position [5103, 0]
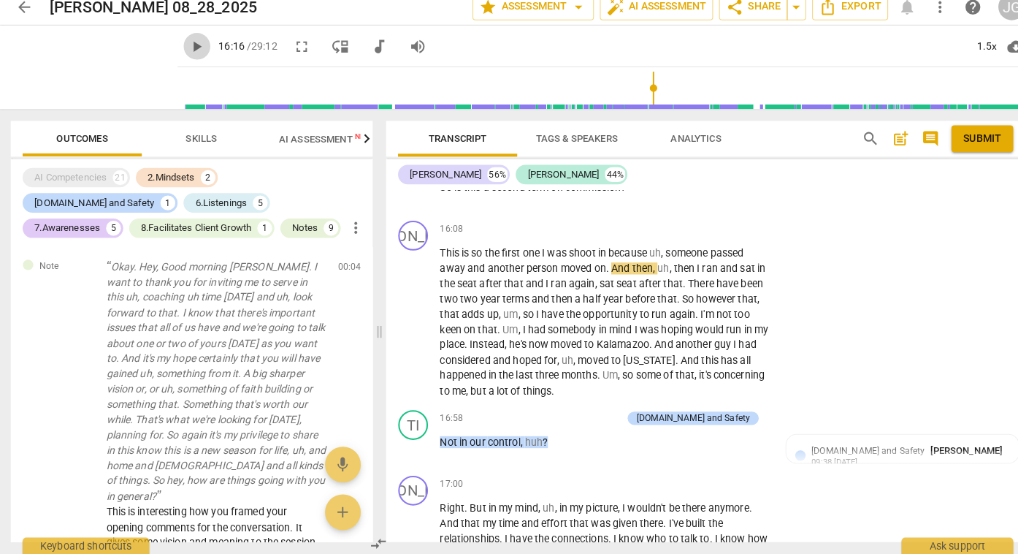
click at [186, 57] on span "play_arrow" at bounding box center [195, 56] width 18 height 18
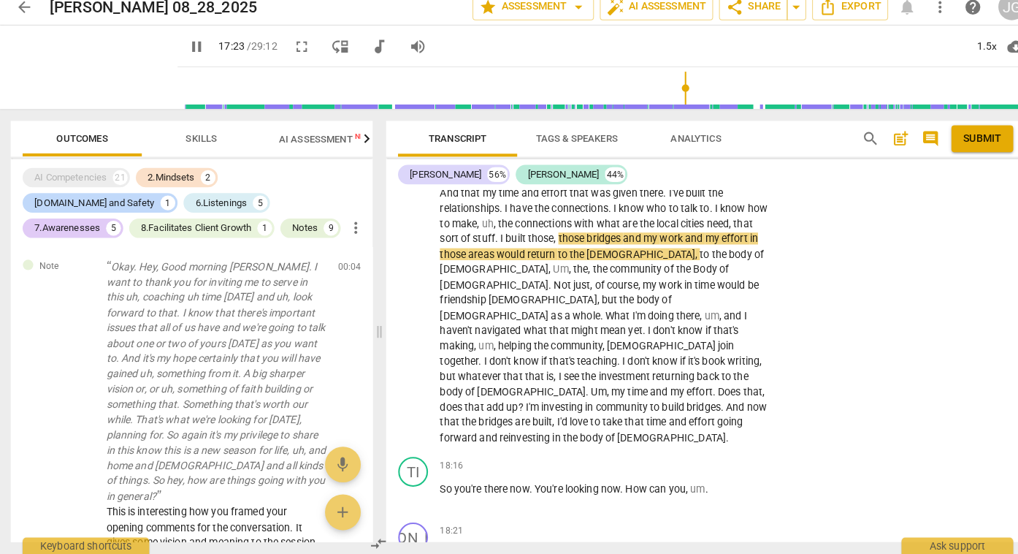
scroll to position [5423, 0]
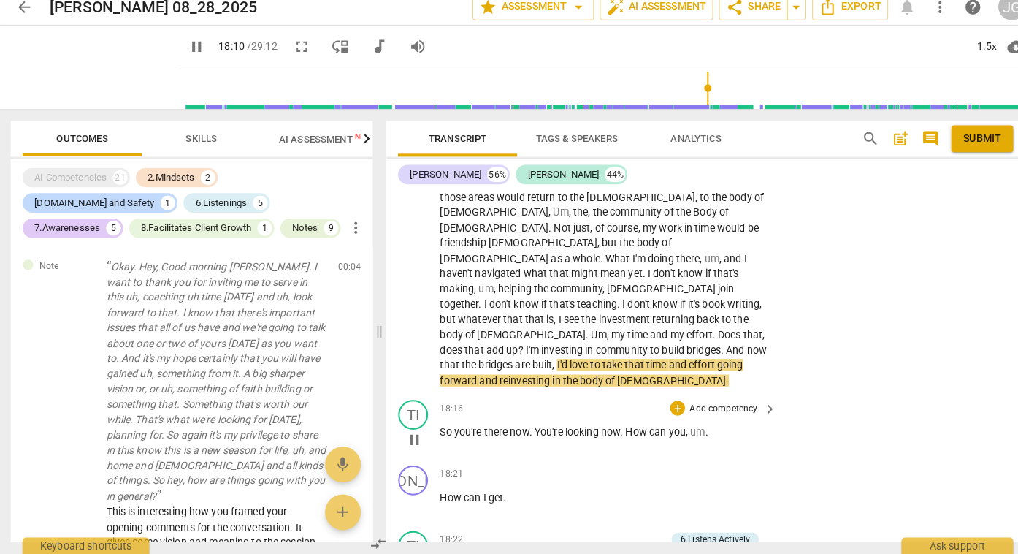
click at [608, 403] on div "18:16 + Add competency keyboard_arrow_right So you're there now . You're lookin…" at bounding box center [599, 429] width 332 height 53
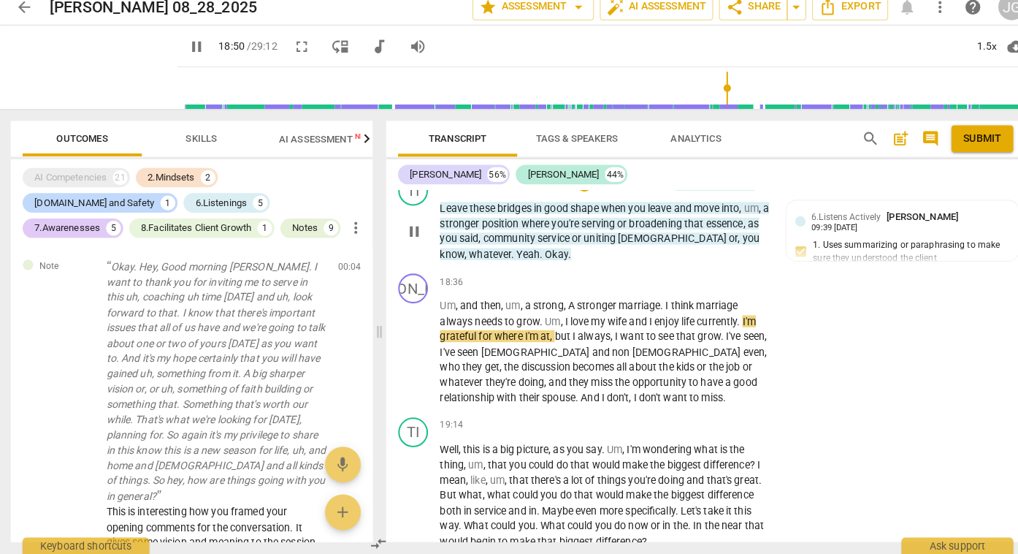
scroll to position [5840, 0]
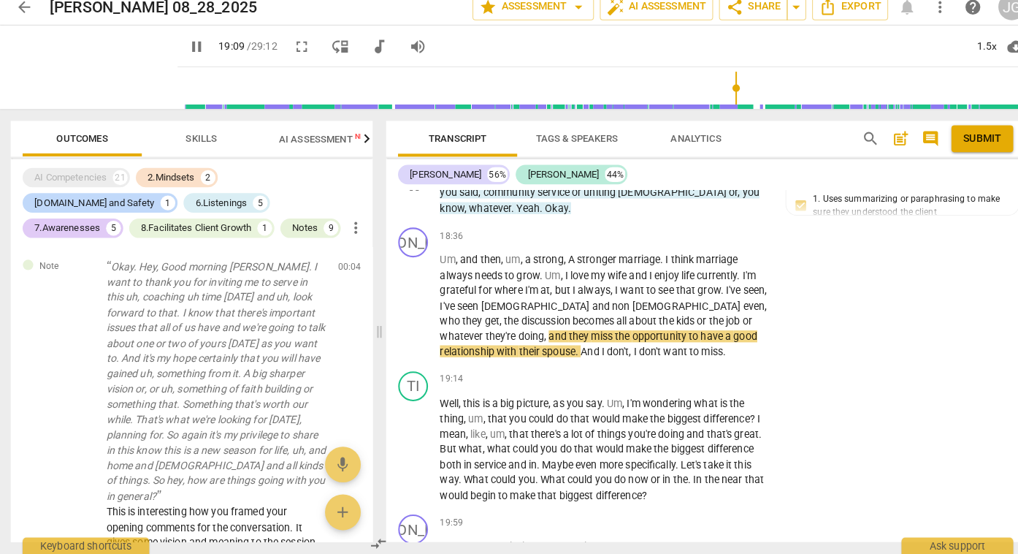
click at [523, 415] on span "could" at bounding box center [532, 421] width 27 height 12
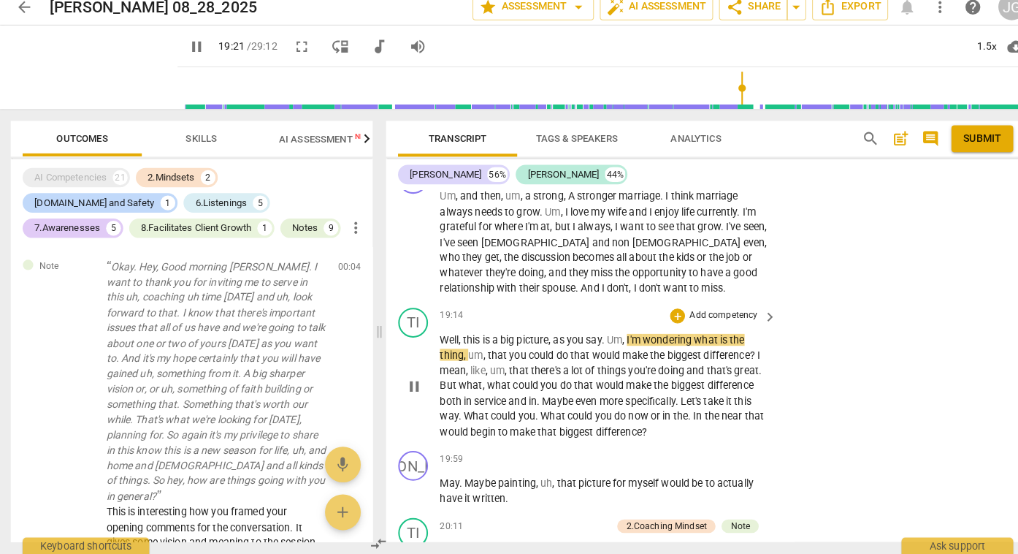
scroll to position [5950, 0]
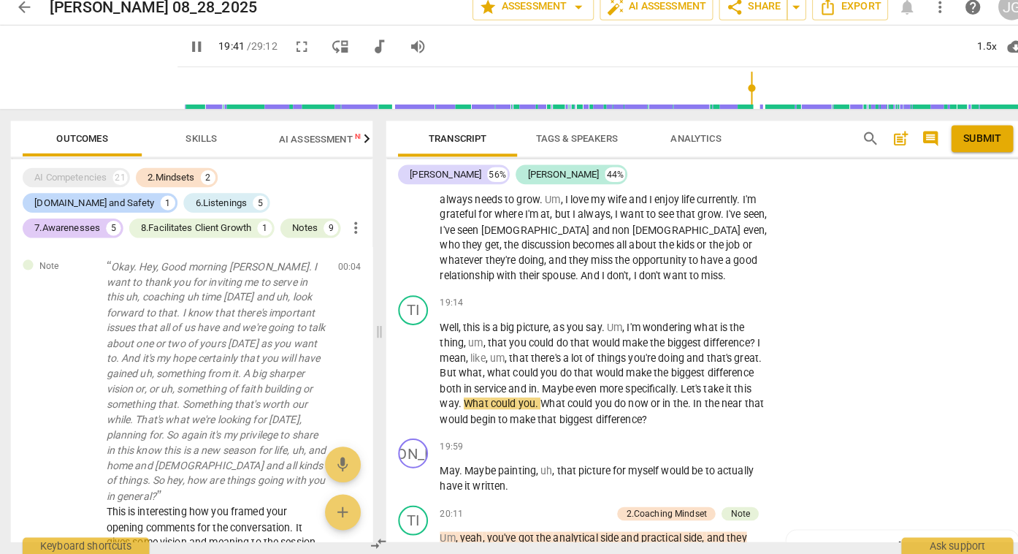
click at [186, 56] on span "pause" at bounding box center [195, 56] width 18 height 18
click at [186, 52] on span "play_arrow" at bounding box center [195, 56] width 18 height 18
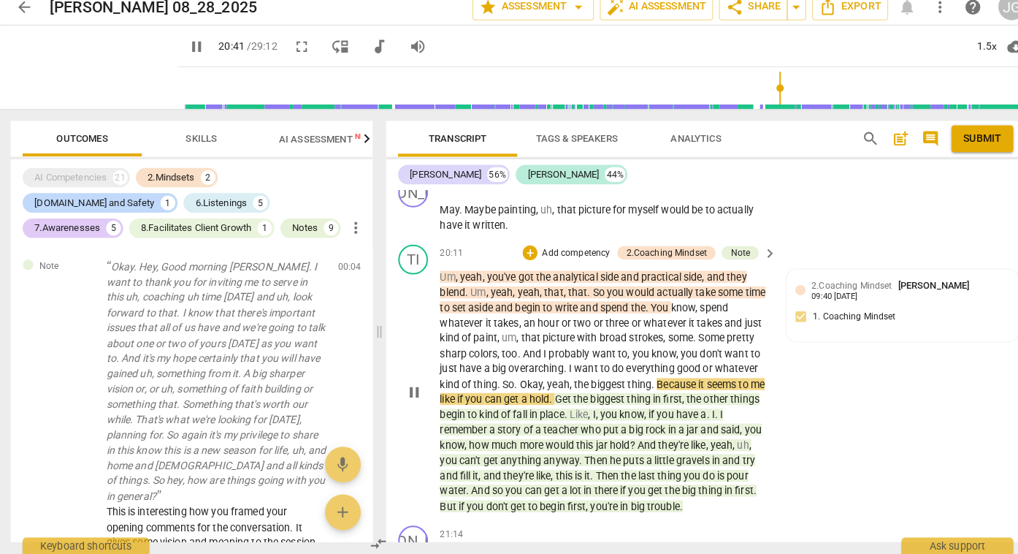
scroll to position [6210, 0]
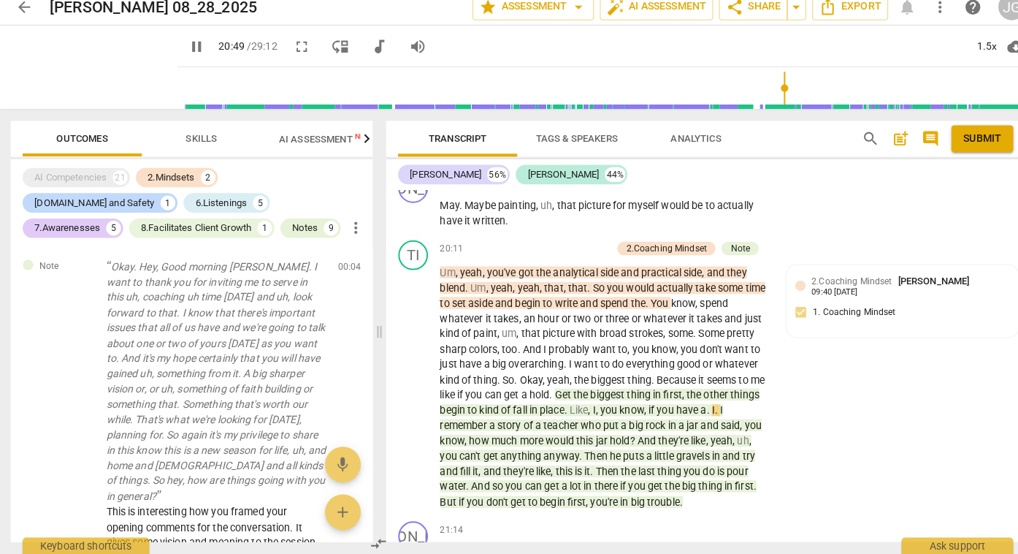
click at [186, 52] on span "pause" at bounding box center [195, 56] width 18 height 18
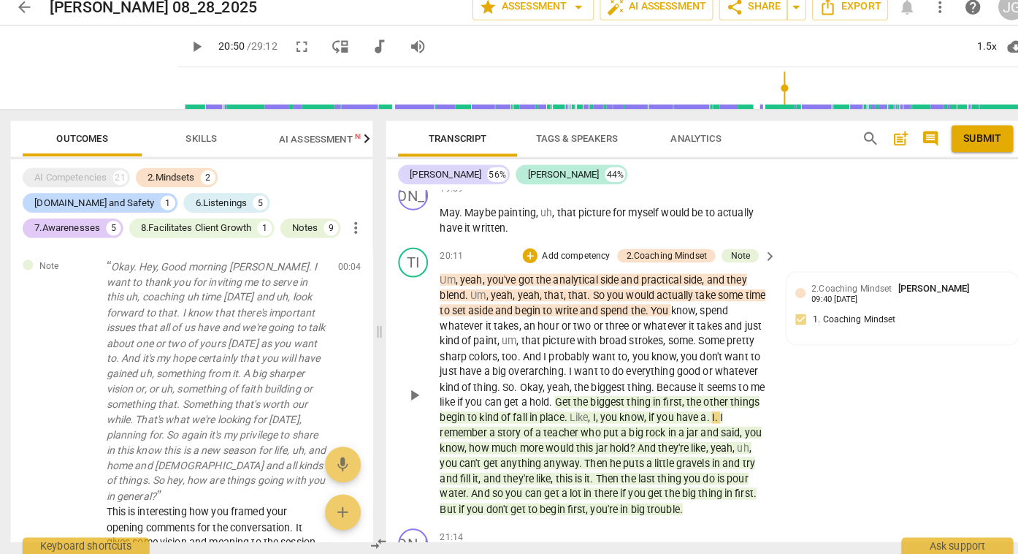
scroll to position [6200, 0]
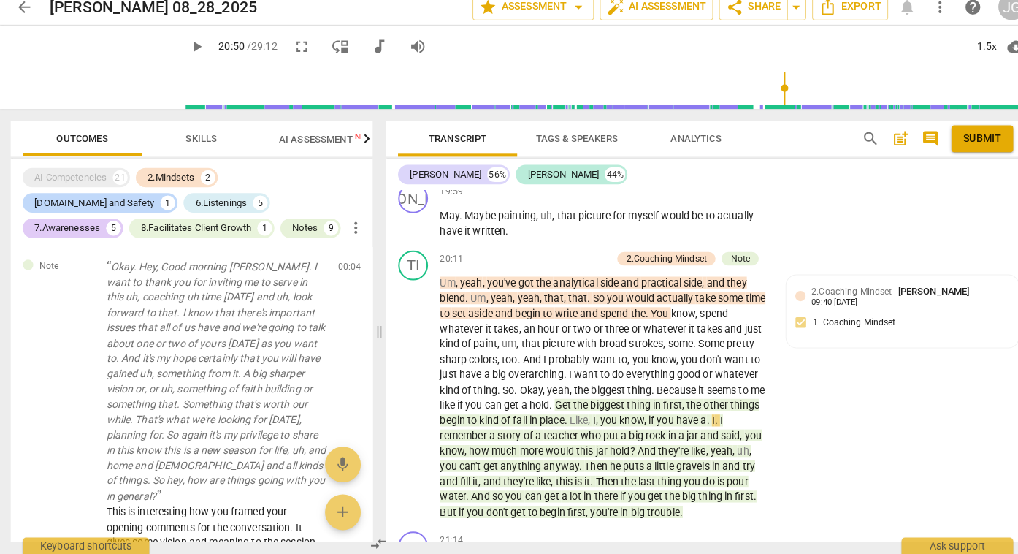
click at [186, 54] on span "play_arrow" at bounding box center [195, 56] width 18 height 18
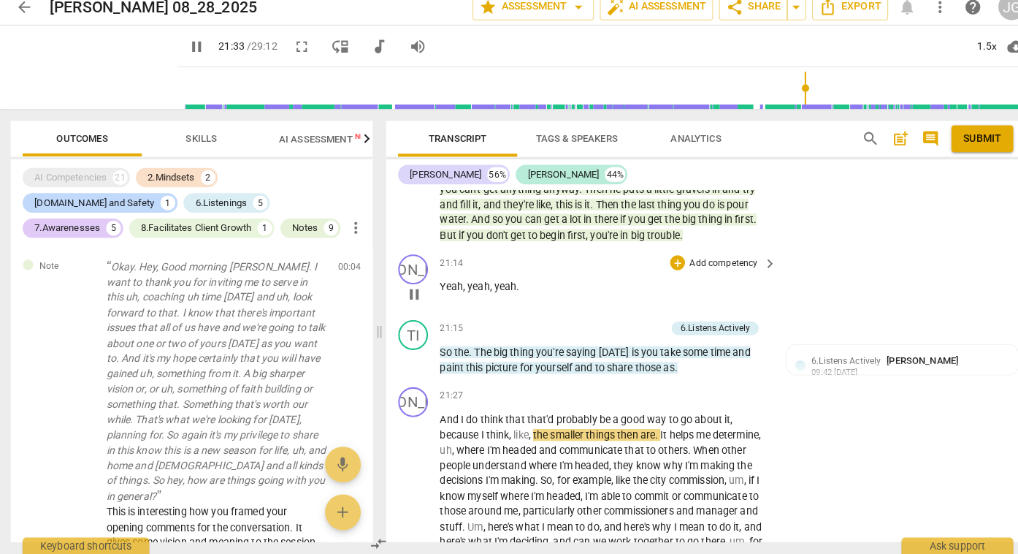
scroll to position [6486, 0]
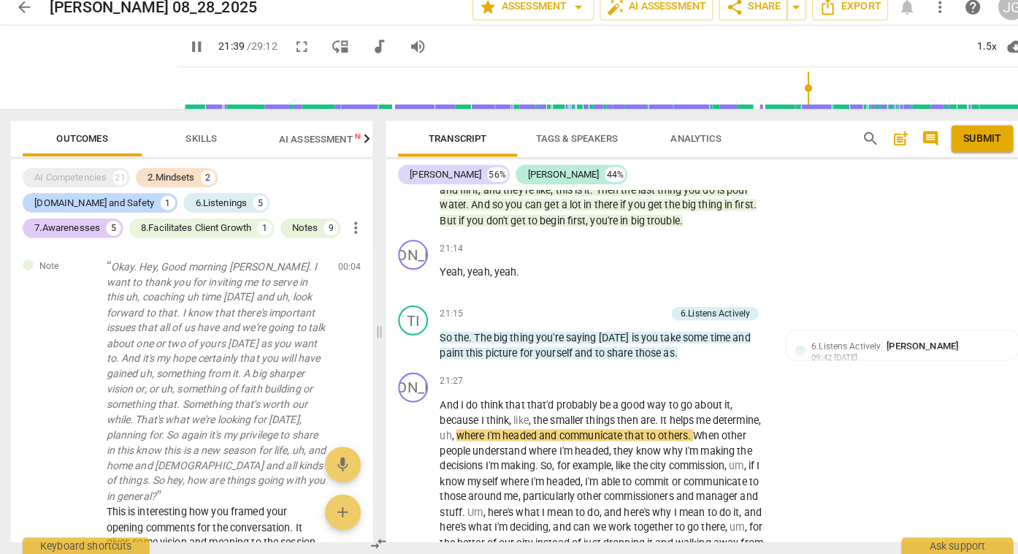
click at [186, 54] on span "pause" at bounding box center [195, 56] width 18 height 18
click at [186, 58] on span "play_arrow" at bounding box center [195, 56] width 18 height 18
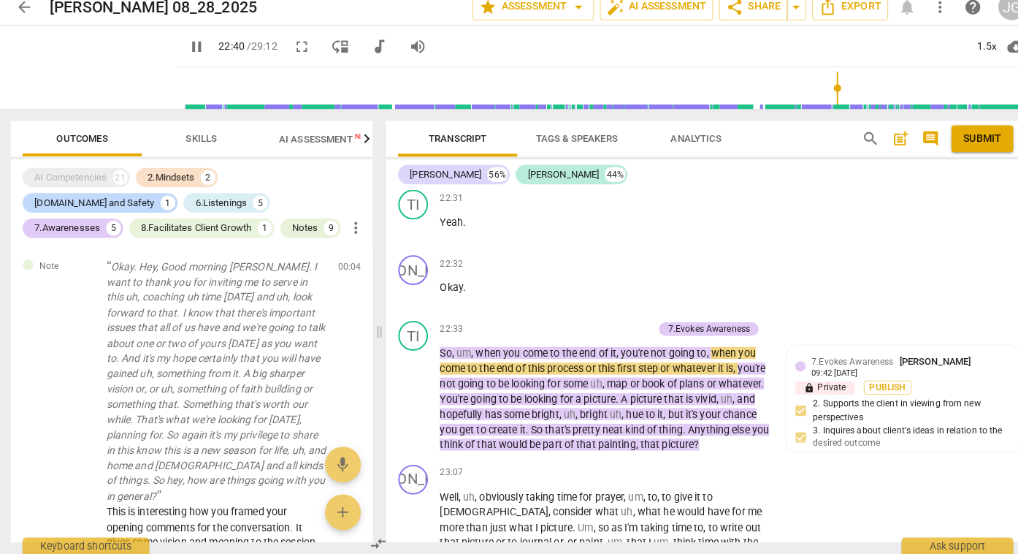
scroll to position [6923, 0]
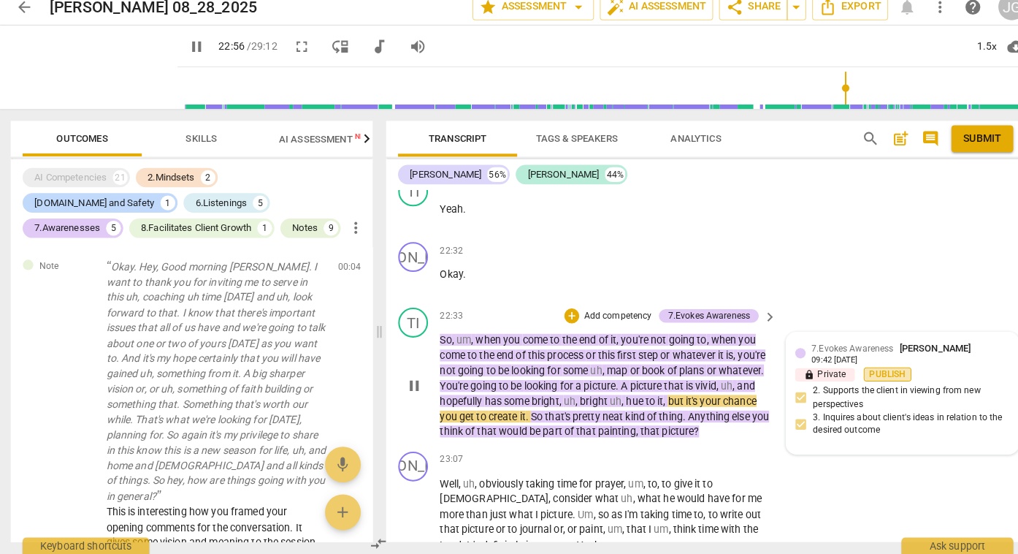
click at [875, 372] on span "Publish" at bounding box center [872, 378] width 22 height 12
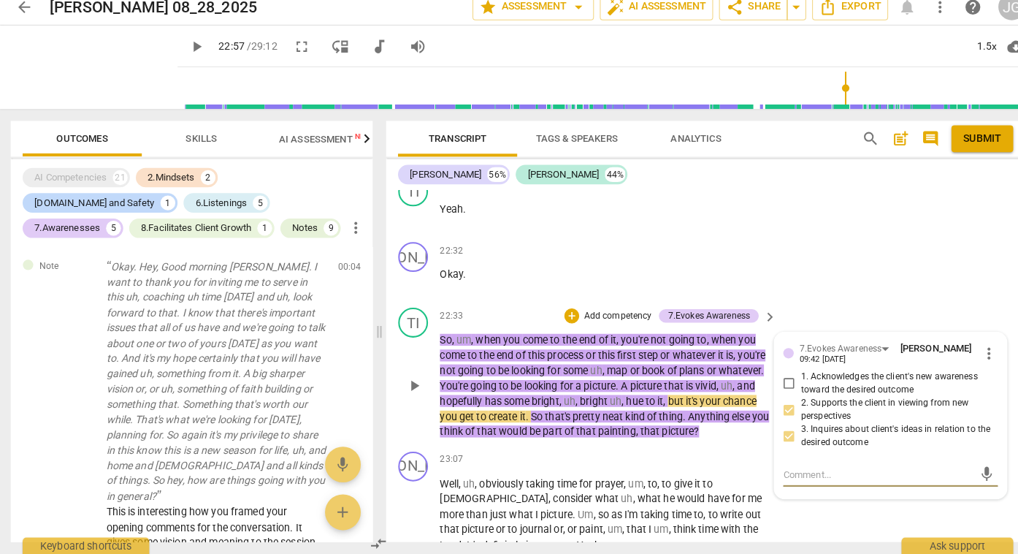
click at [186, 54] on span "play_arrow" at bounding box center [195, 56] width 18 height 18
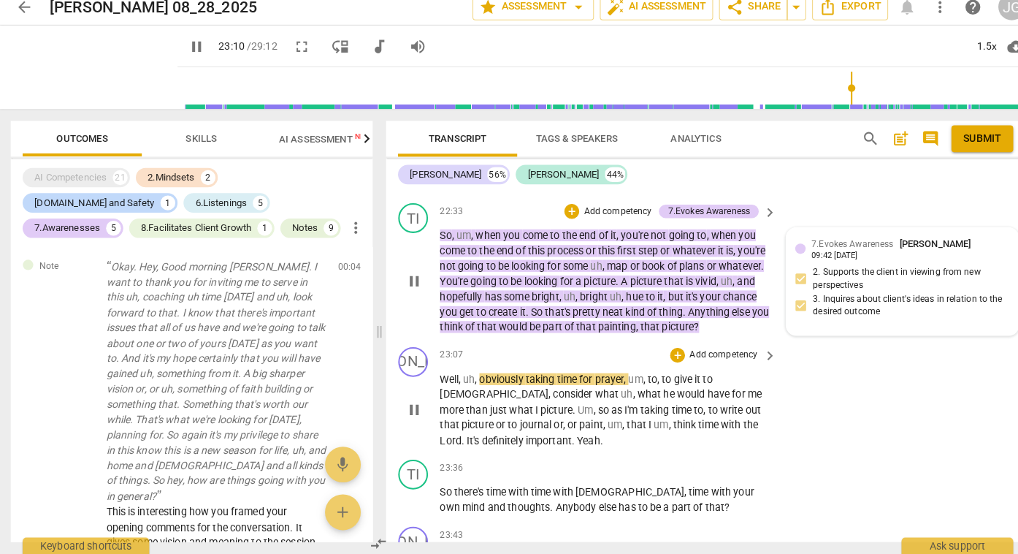
scroll to position [7032, 0]
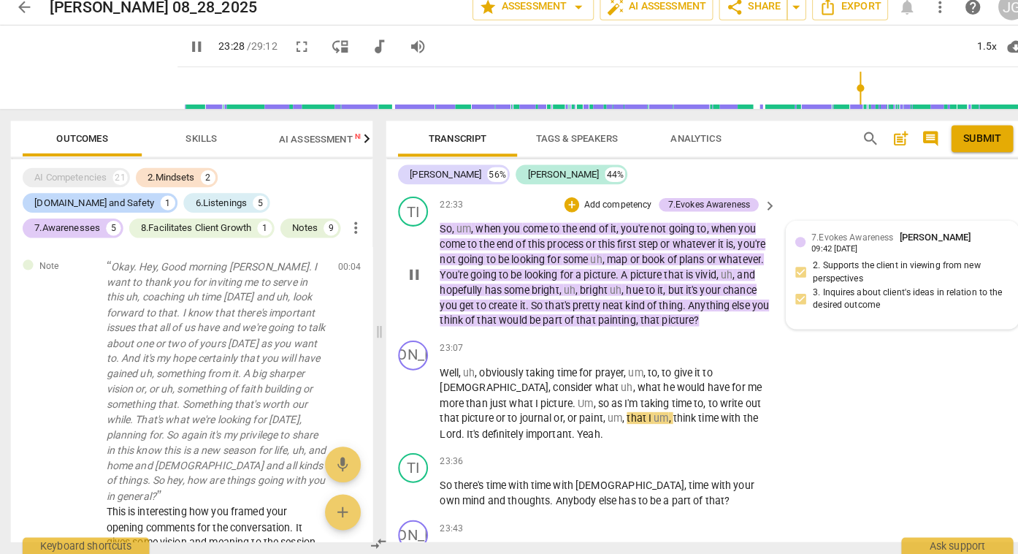
click at [186, 54] on span "pause" at bounding box center [195, 56] width 18 height 18
click at [186, 53] on span "play_arrow" at bounding box center [195, 56] width 18 height 18
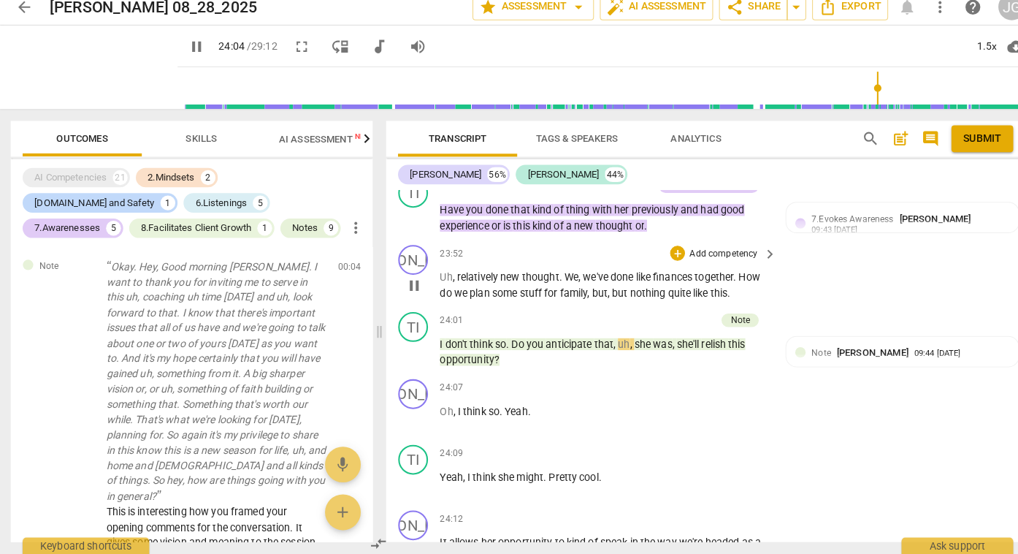
scroll to position [7433, 0]
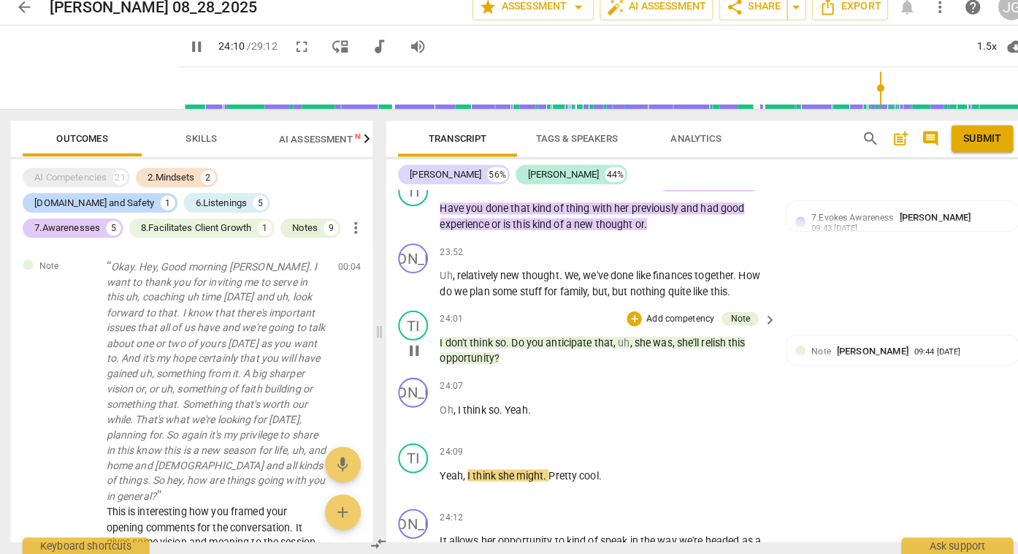
click at [409, 346] on span "pause" at bounding box center [407, 355] width 18 height 18
click at [409, 346] on span "play_arrow" at bounding box center [407, 355] width 18 height 18
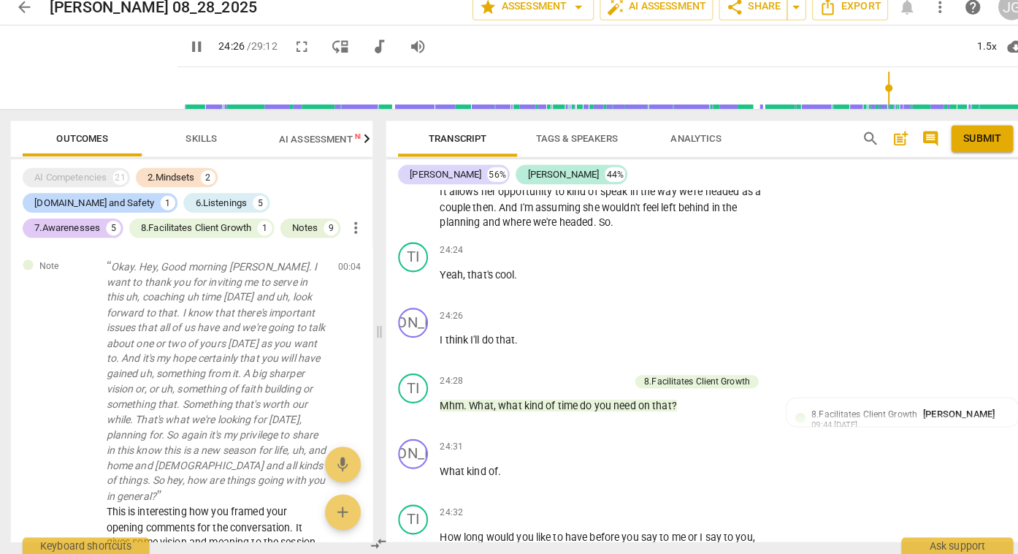
scroll to position [7776, 0]
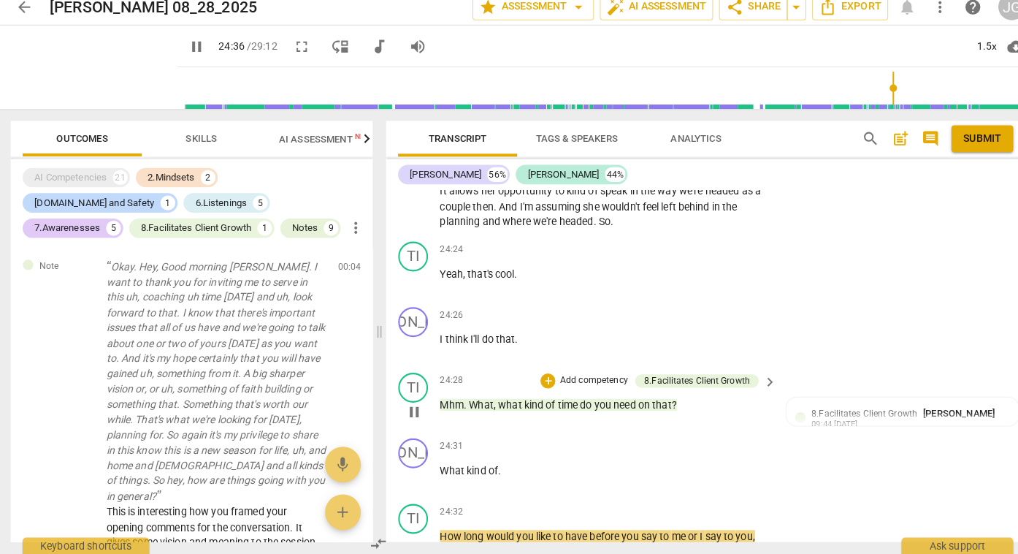
click at [407, 406] on span "pause" at bounding box center [407, 415] width 18 height 18
click at [410, 406] on span "play_arrow" at bounding box center [407, 415] width 18 height 18
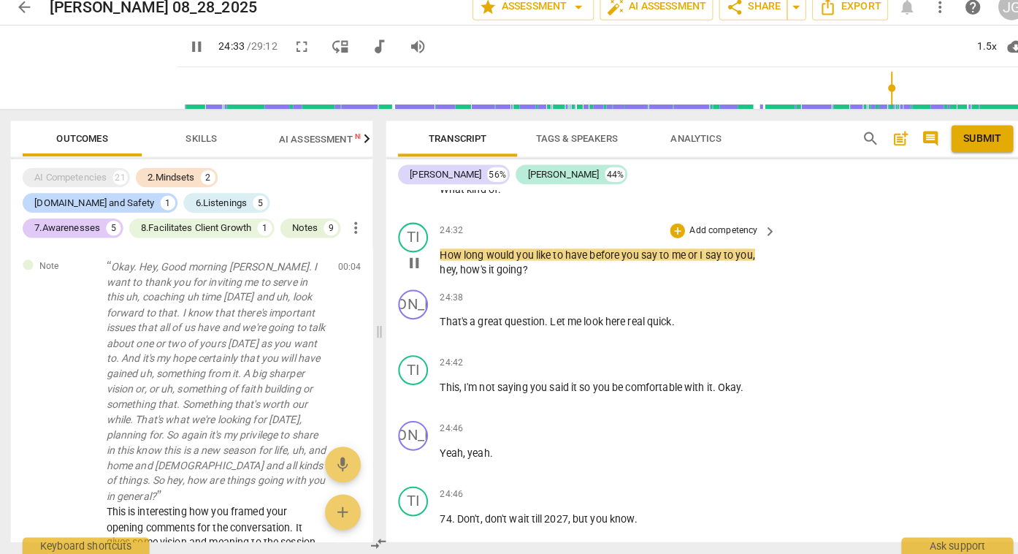
scroll to position [8056, 0]
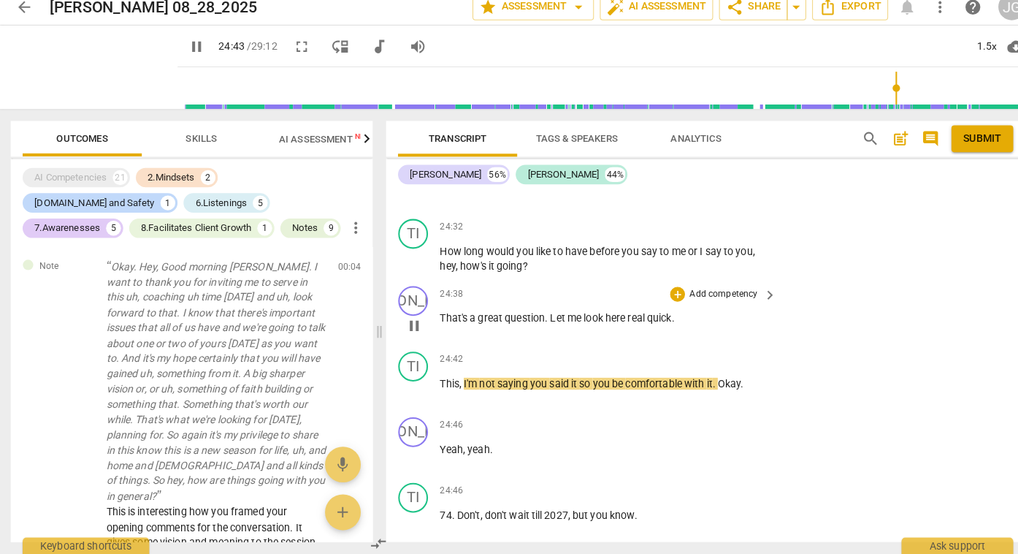
click at [413, 321] on span "pause" at bounding box center [407, 330] width 18 height 18
click at [407, 321] on span "play_arrow" at bounding box center [407, 330] width 18 height 18
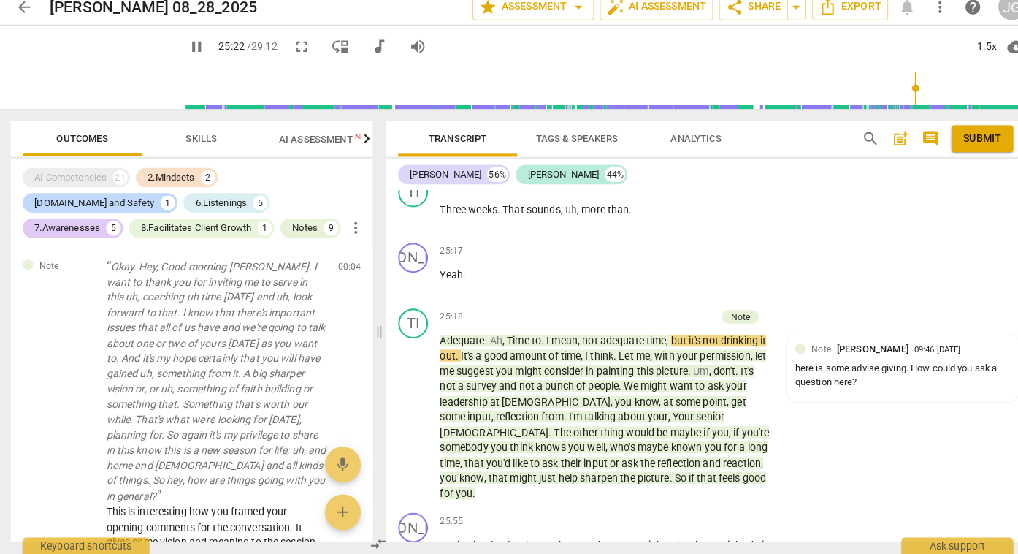
scroll to position [8620, 0]
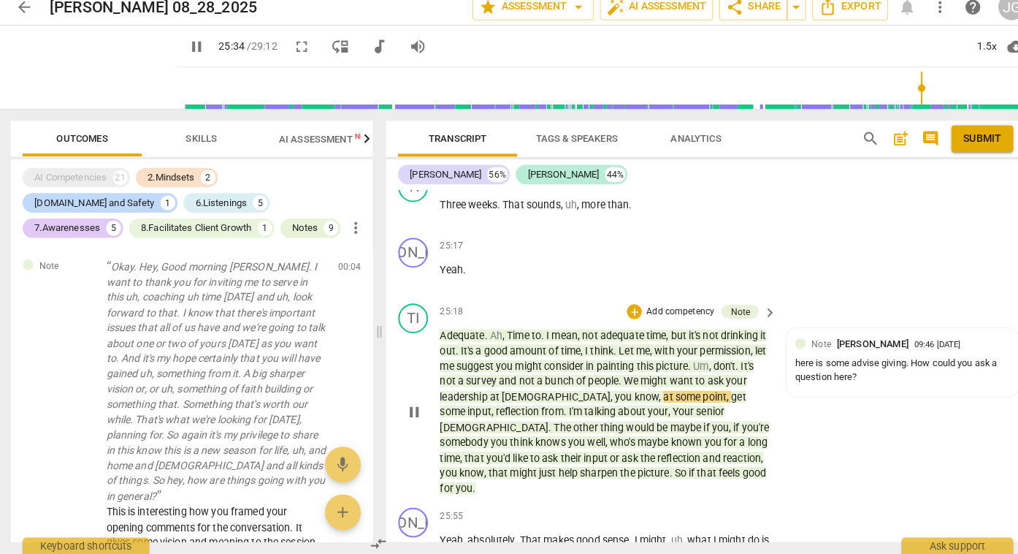
click at [408, 406] on span "pause" at bounding box center [407, 415] width 18 height 18
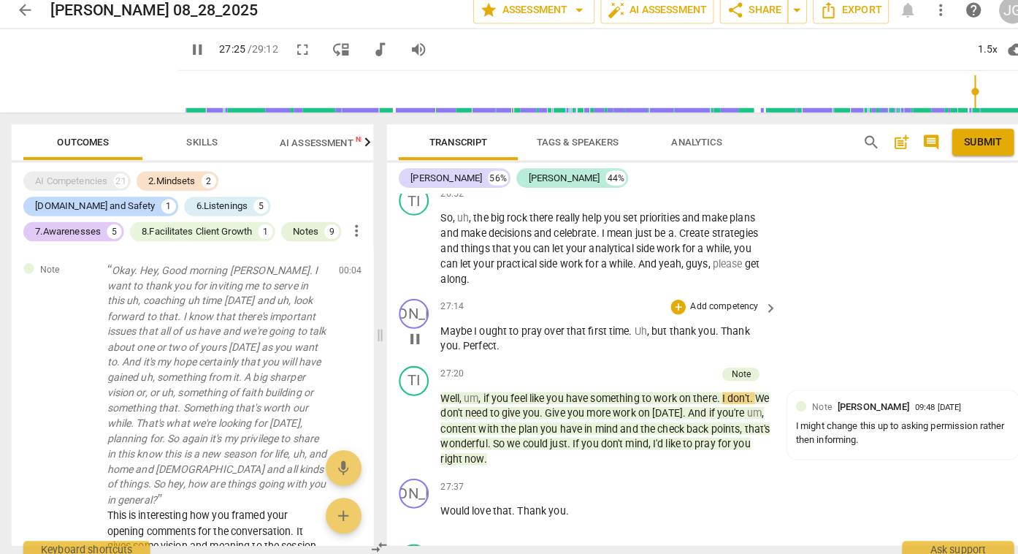
scroll to position [9360, 0]
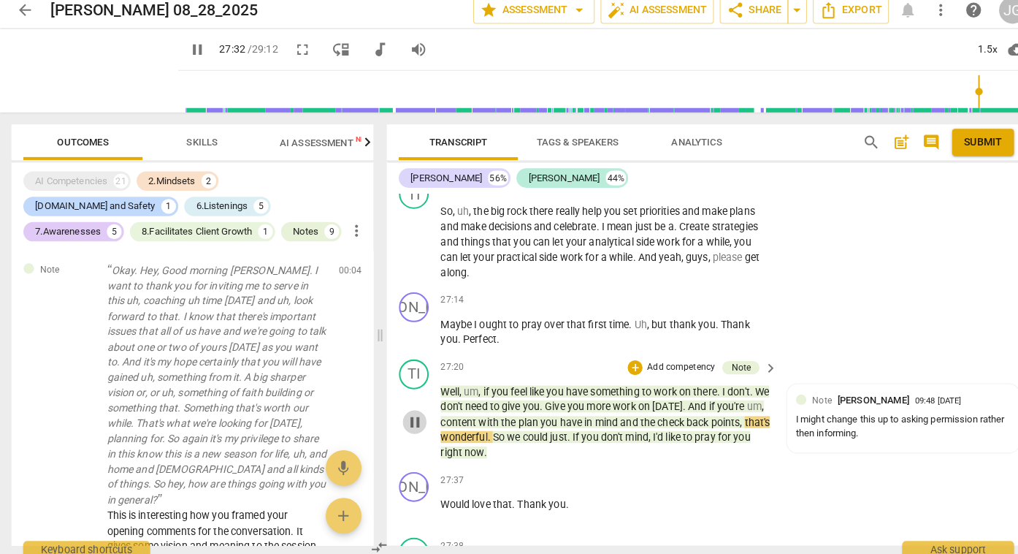
click at [407, 412] on span "pause" at bounding box center [407, 421] width 18 height 18
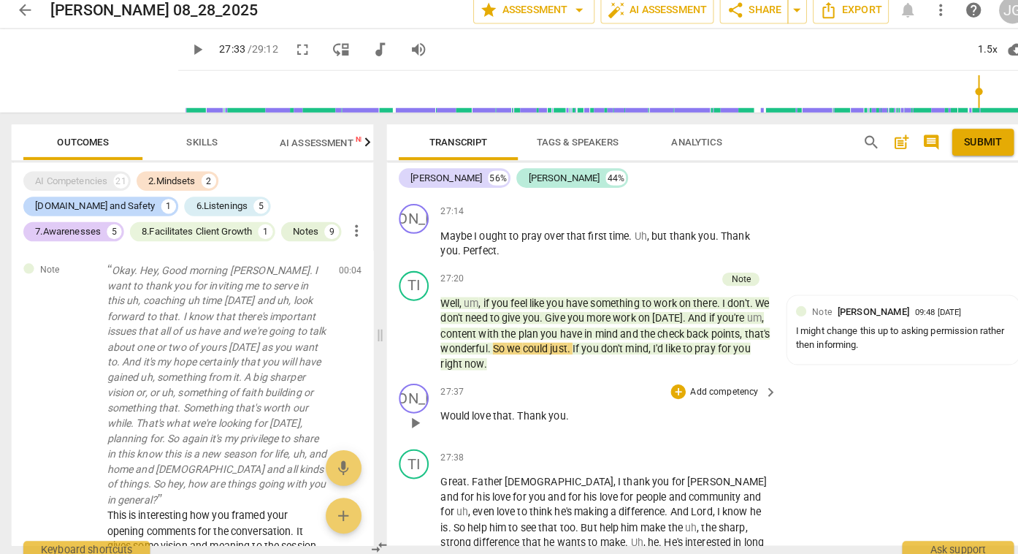
scroll to position [9446, 0]
click at [405, 414] on span "play_arrow" at bounding box center [407, 423] width 18 height 18
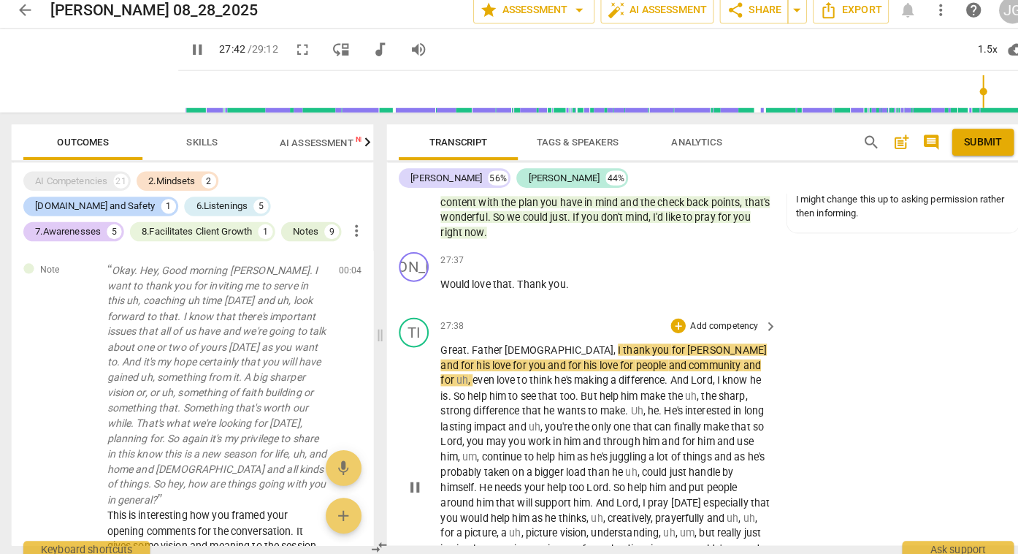
scroll to position [9594, 0]
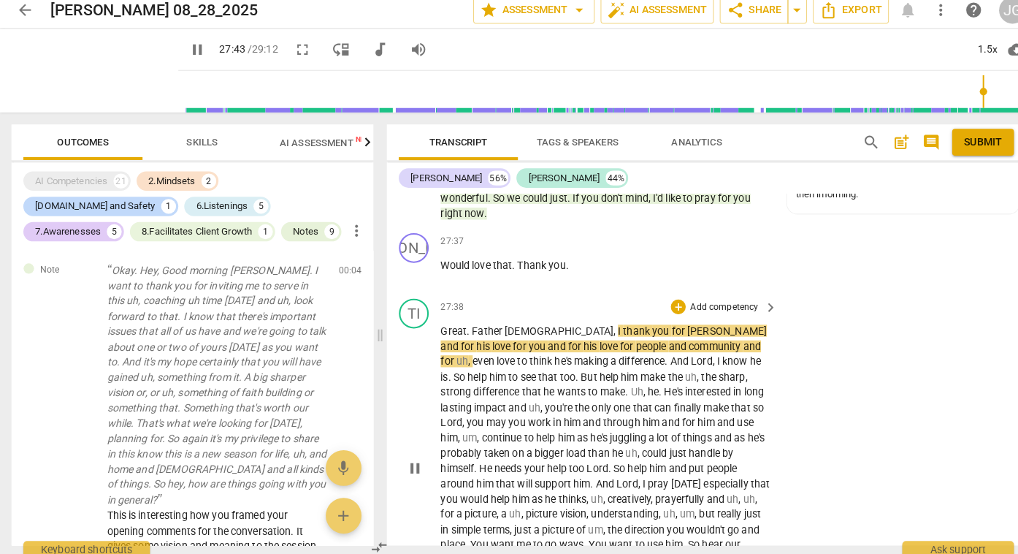
click at [405, 458] on span "pause" at bounding box center [407, 467] width 18 height 18
type input "1664"
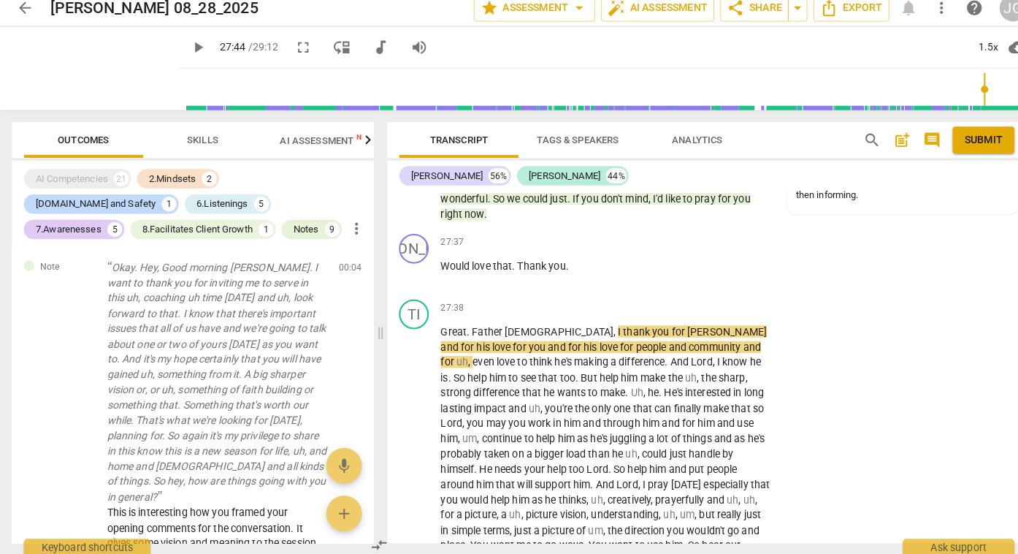
scroll to position [9591, 0]
